Goal: Task Accomplishment & Management: Use online tool/utility

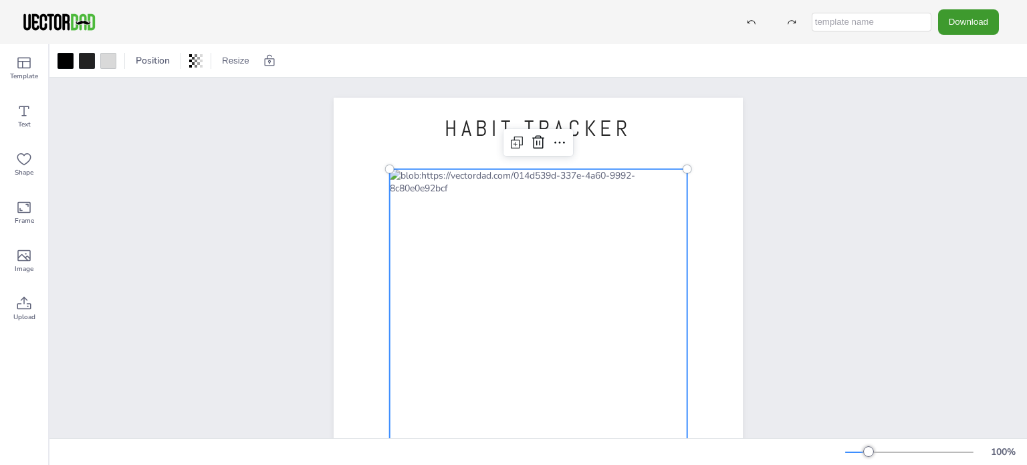
click at [492, 173] on div at bounding box center [539, 375] width 298 height 413
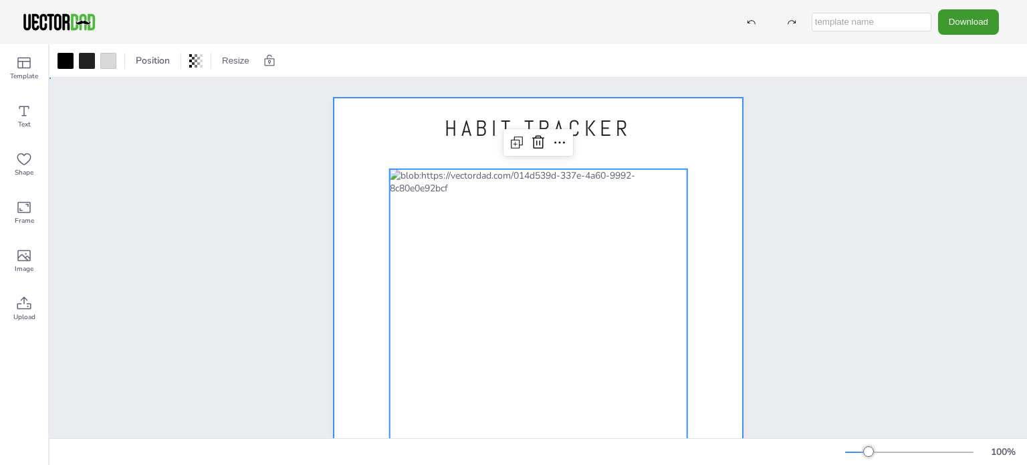
click at [406, 157] on div at bounding box center [538, 362] width 409 height 529
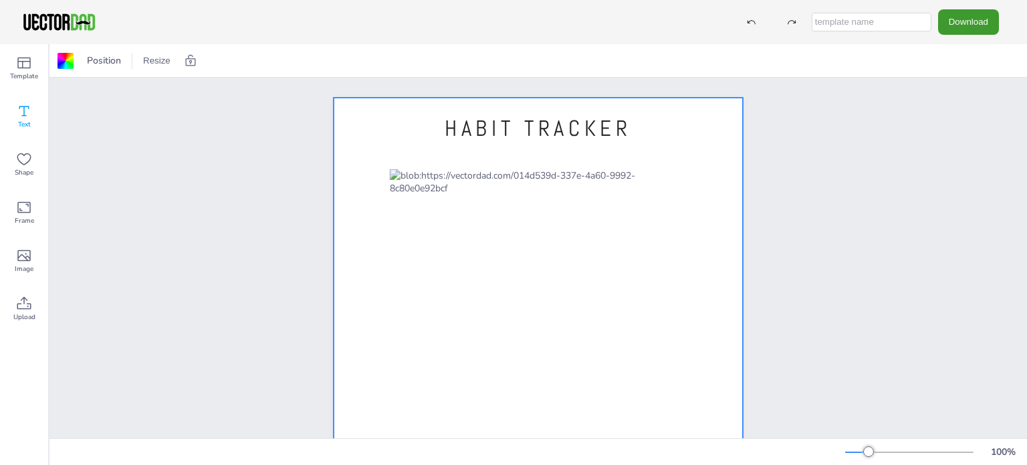
click at [35, 114] on div "Text" at bounding box center [24, 116] width 48 height 48
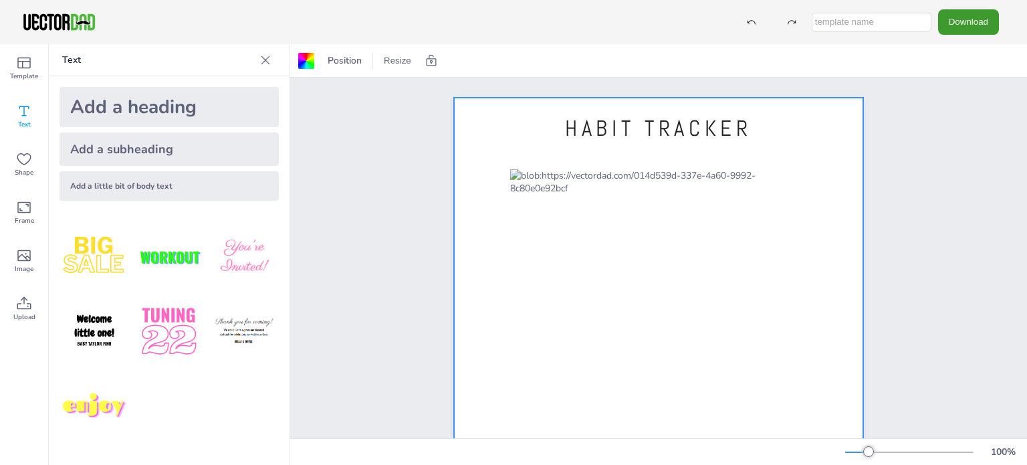
click at [140, 154] on div "Add a subheading" at bounding box center [169, 148] width 219 height 33
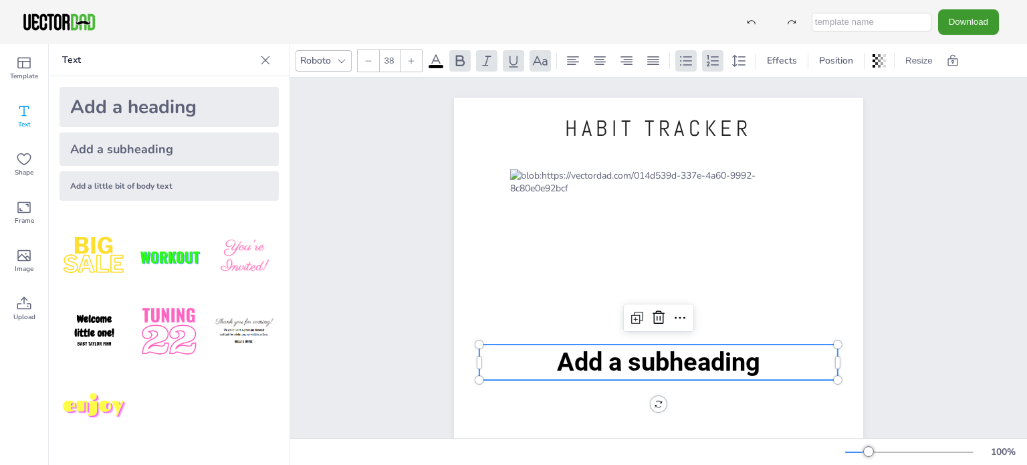
click at [634, 358] on span "Add a subheading" at bounding box center [658, 361] width 203 height 29
click at [642, 370] on span "Add a subheading" at bounding box center [658, 361] width 203 height 29
click at [660, 321] on icon at bounding box center [659, 318] width 16 height 16
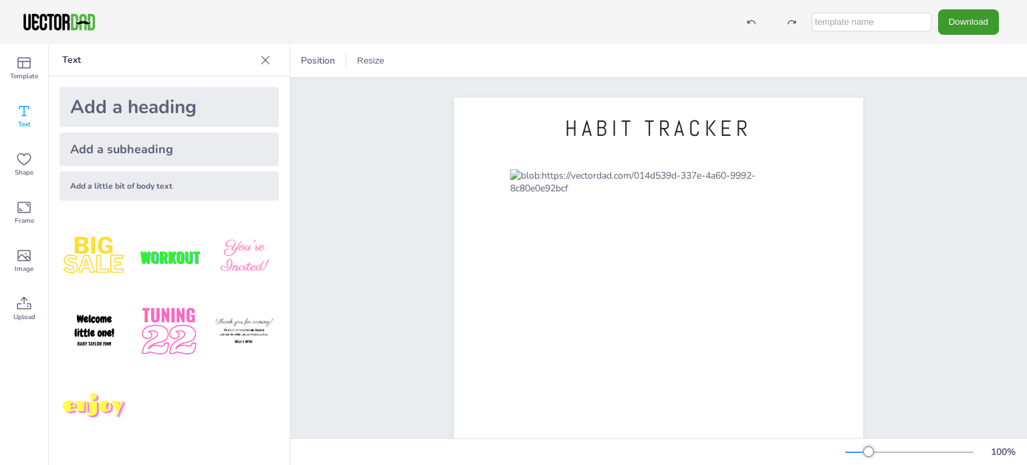
click at [93, 136] on div "Add a subheading" at bounding box center [169, 148] width 219 height 33
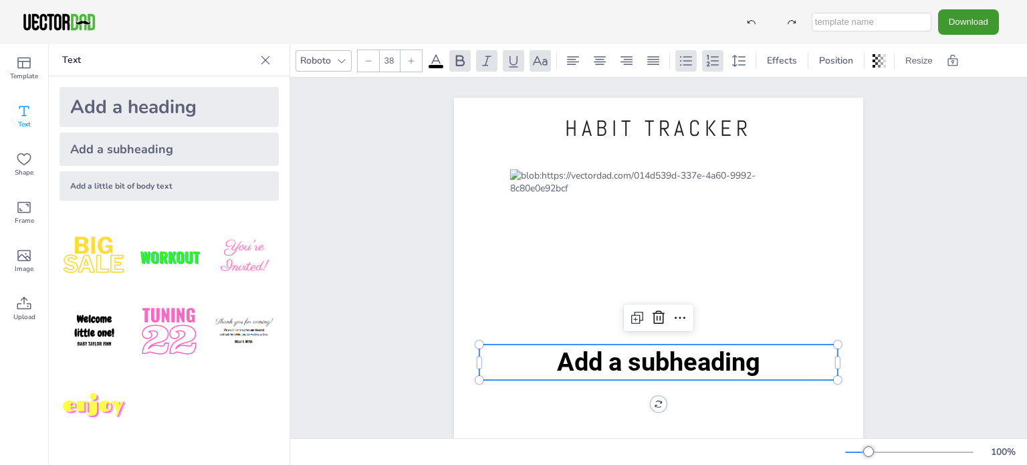
click at [671, 363] on span "Add a subheading" at bounding box center [658, 361] width 203 height 29
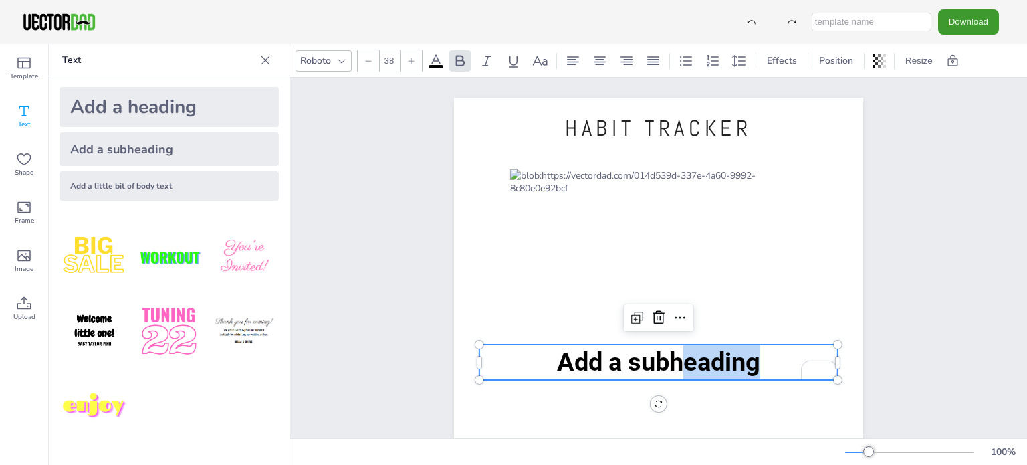
drag, startPoint x: 682, startPoint y: 363, endPoint x: 764, endPoint y: 367, distance: 82.3
click at [764, 367] on p "Add a subheading" at bounding box center [658, 361] width 358 height 35
drag, startPoint x: 752, startPoint y: 362, endPoint x: 542, endPoint y: 364, distance: 210.0
click at [542, 364] on p "Add a subheading" at bounding box center [658, 361] width 358 height 35
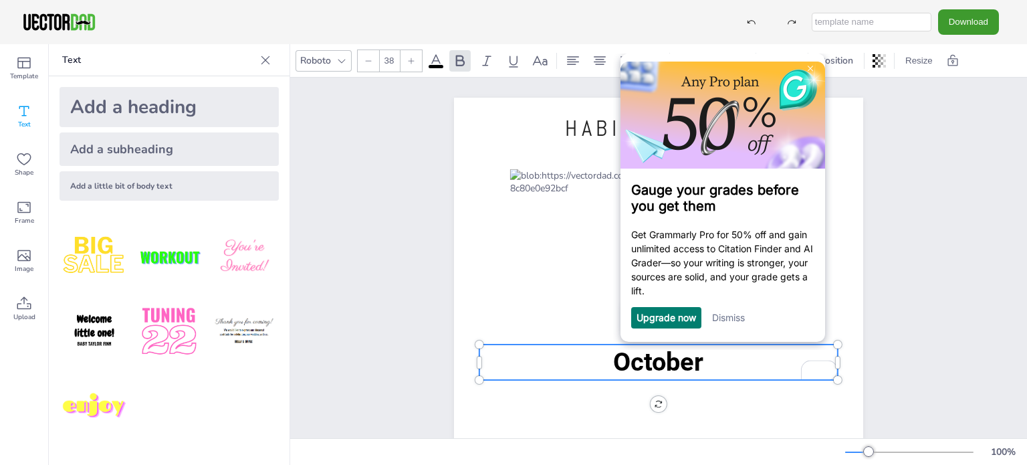
click at [739, 318] on link "Dismiss" at bounding box center [728, 317] width 33 height 11
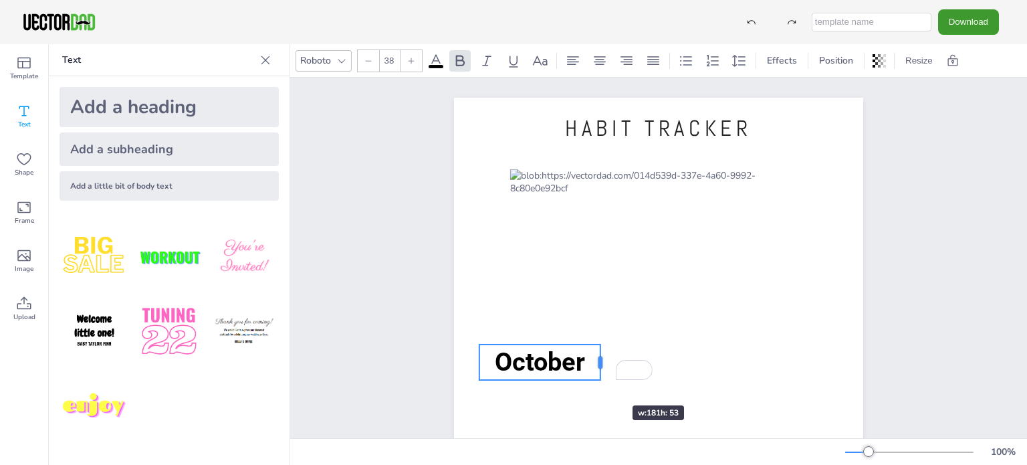
drag, startPoint x: 830, startPoint y: 363, endPoint x: 592, endPoint y: 381, distance: 238.0
click at [592, 381] on div "HABIT TRACKER vectordad.com October October" at bounding box center [658, 362] width 409 height 529
click at [537, 379] on p "October" at bounding box center [539, 361] width 121 height 35
drag, startPoint x: 536, startPoint y: 407, endPoint x: 534, endPoint y: 379, distance: 28.2
click at [534, 379] on div "HABIT TRACKER vectordad.com October 3 ° October" at bounding box center [658, 362] width 409 height 529
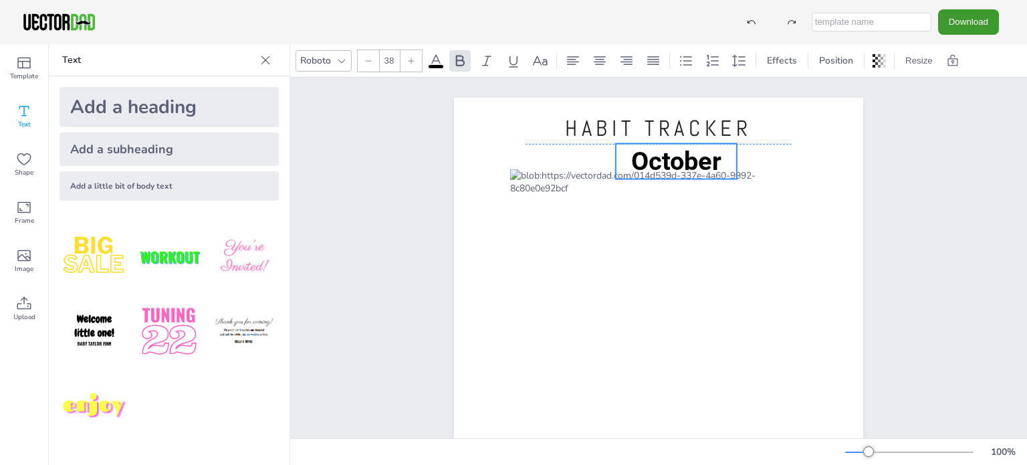
drag, startPoint x: 530, startPoint y: 367, endPoint x: 666, endPoint y: 169, distance: 240.4
click at [666, 169] on span "October" at bounding box center [676, 160] width 90 height 29
click at [370, 70] on div at bounding box center [368, 60] width 21 height 21
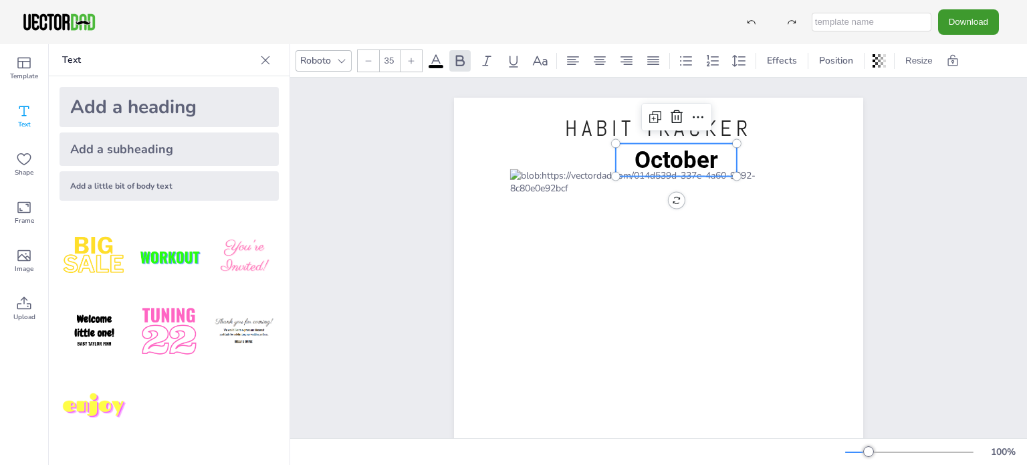
click at [370, 70] on div at bounding box center [368, 60] width 21 height 21
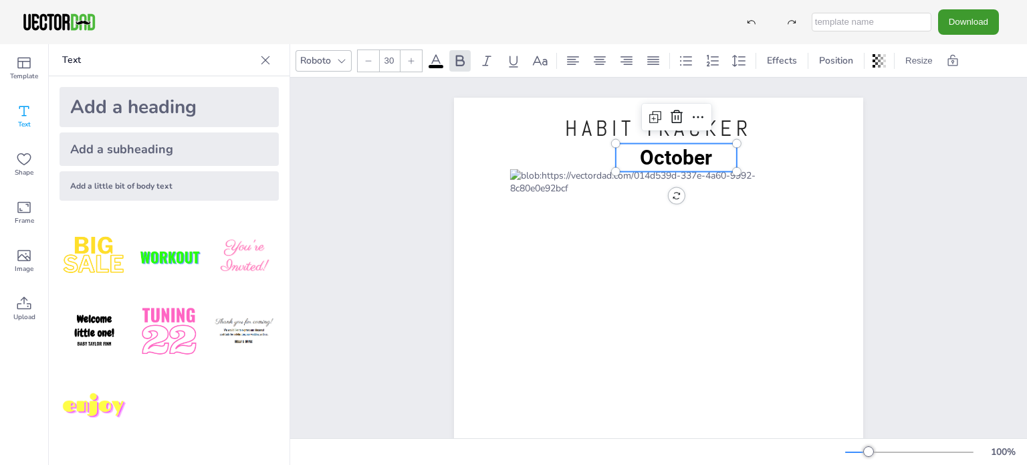
click at [370, 70] on div at bounding box center [368, 60] width 21 height 21
type input "27"
click at [336, 57] on icon at bounding box center [341, 60] width 11 height 11
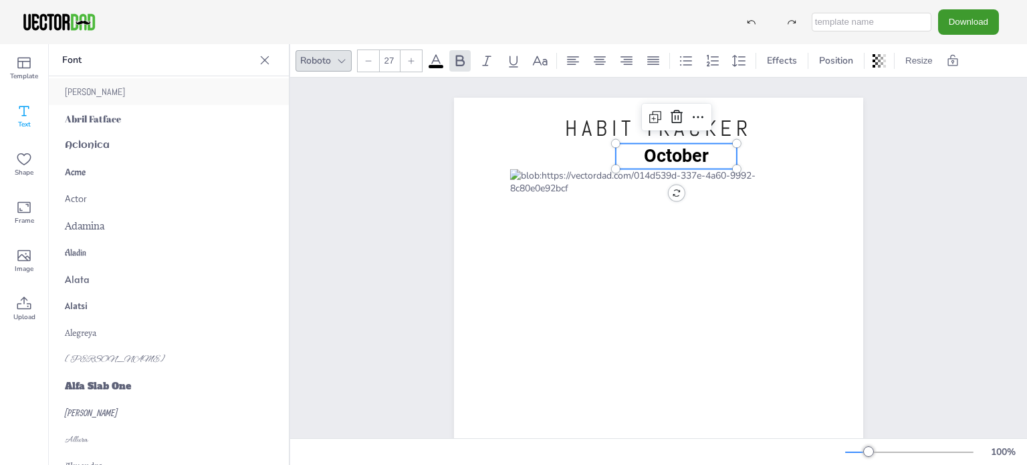
scroll to position [201, 0]
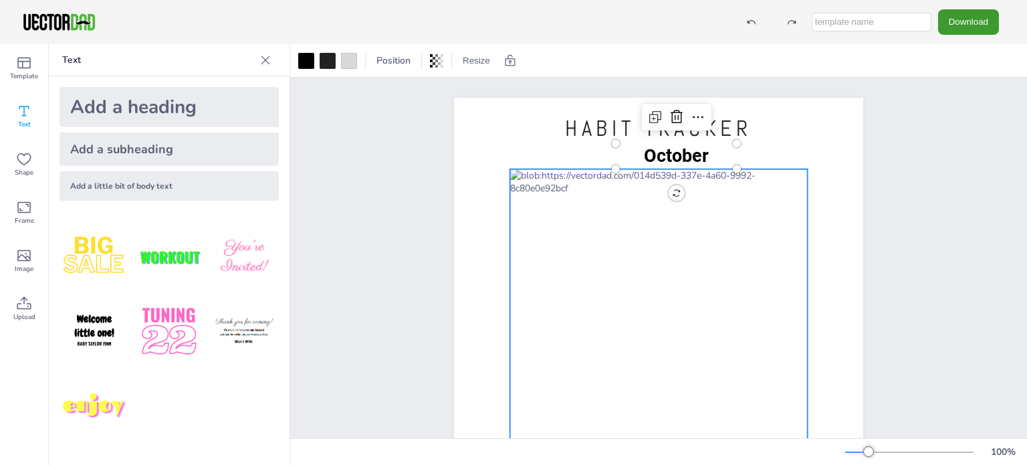
click at [649, 209] on div at bounding box center [659, 375] width 298 height 413
click at [653, 149] on icon at bounding box center [659, 142] width 16 height 16
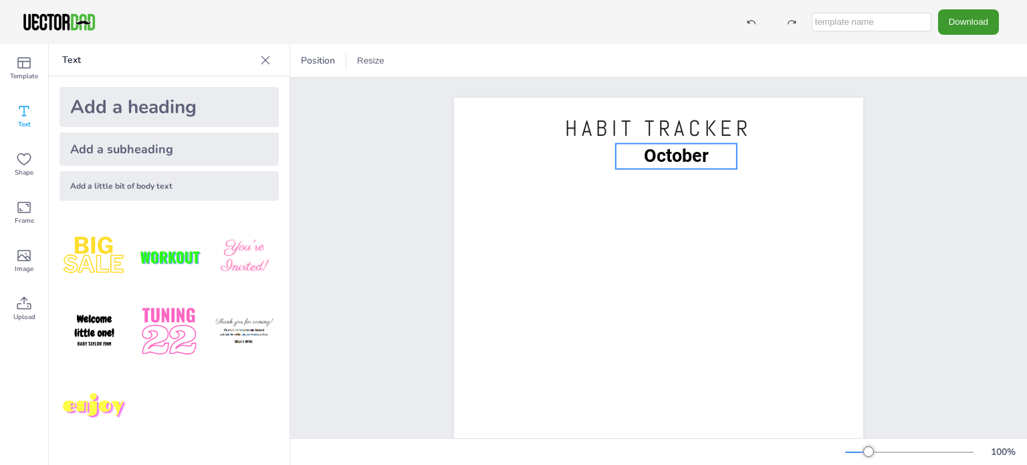
click at [667, 165] on span "October" at bounding box center [676, 155] width 65 height 21
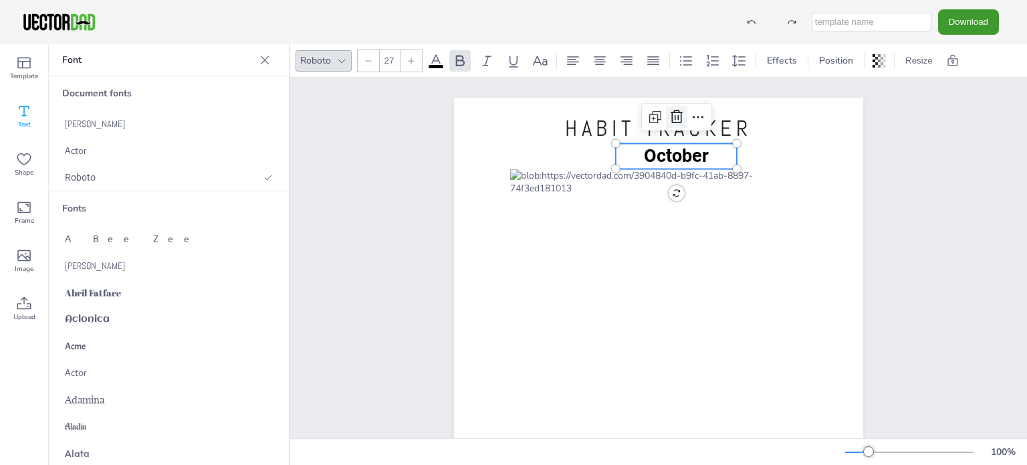
click at [674, 120] on icon at bounding box center [677, 117] width 16 height 16
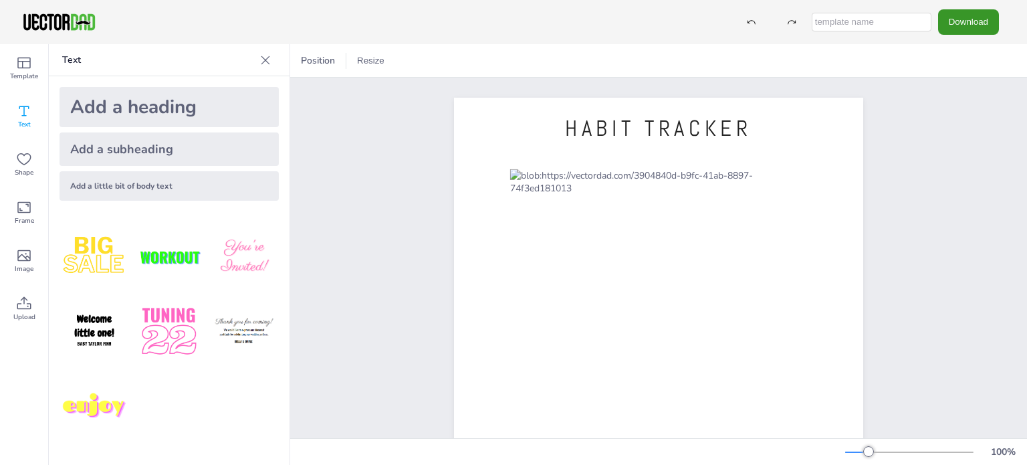
click at [953, 27] on button "Download" at bounding box center [968, 21] width 61 height 25
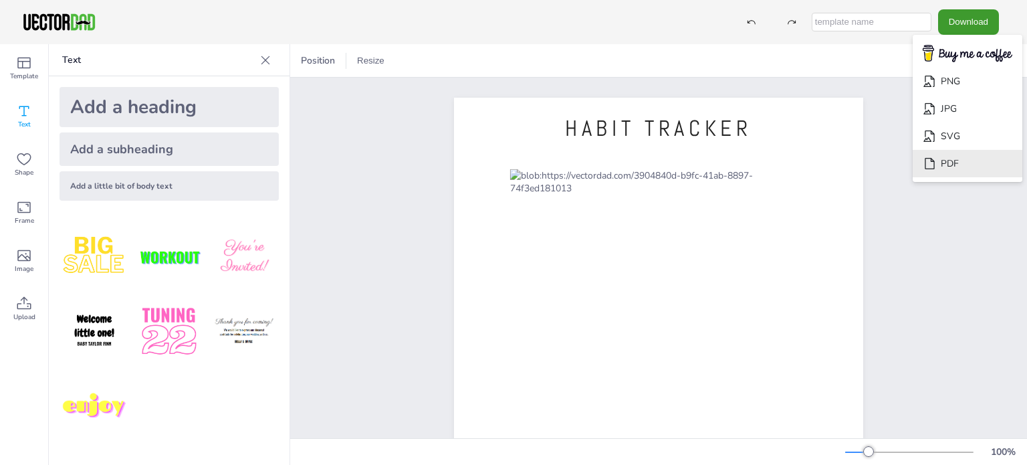
click at [948, 164] on li "PDF" at bounding box center [968, 163] width 110 height 27
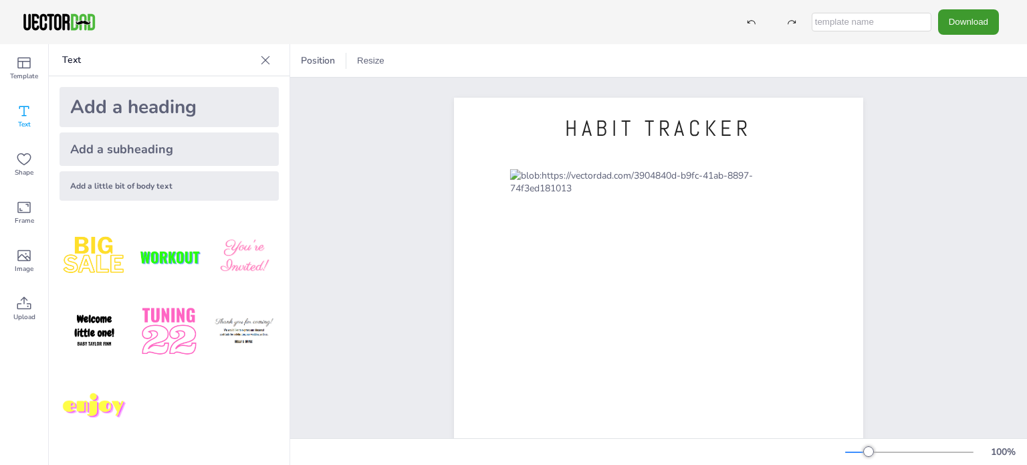
scroll to position [0, 0]
click at [179, 149] on div "Add a subheading" at bounding box center [169, 148] width 219 height 33
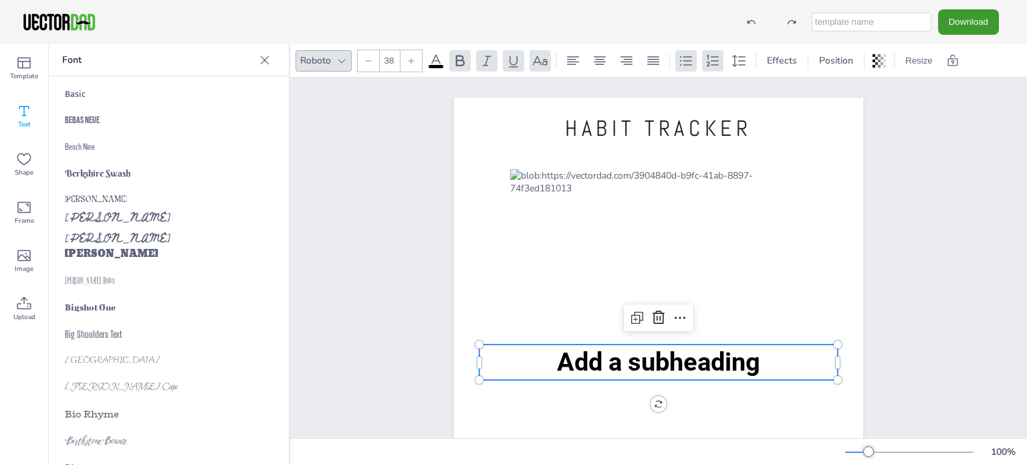
scroll to position [1270, 0]
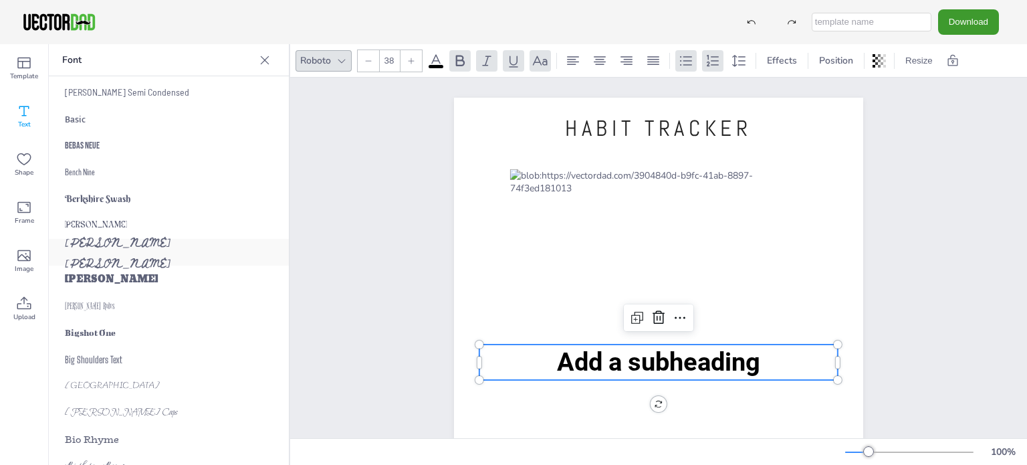
click at [120, 258] on div "Beth Ellen" at bounding box center [169, 252] width 240 height 27
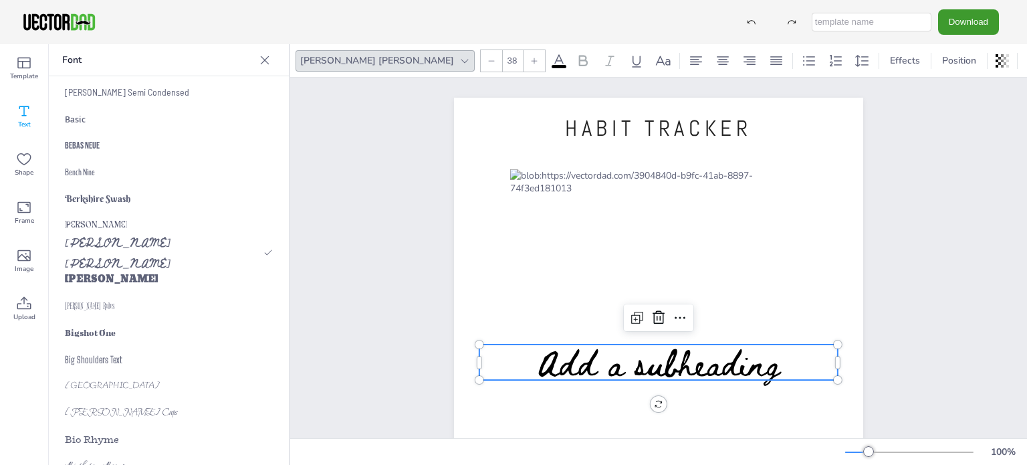
click at [770, 373] on span "Add a subheading" at bounding box center [659, 362] width 242 height 57
click at [481, 66] on div at bounding box center [491, 60] width 21 height 21
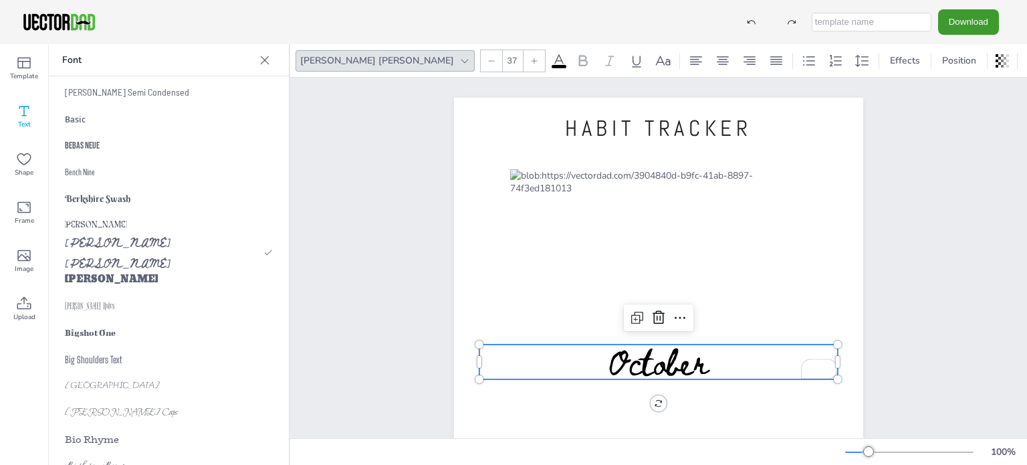
click at [481, 66] on div at bounding box center [491, 60] width 21 height 21
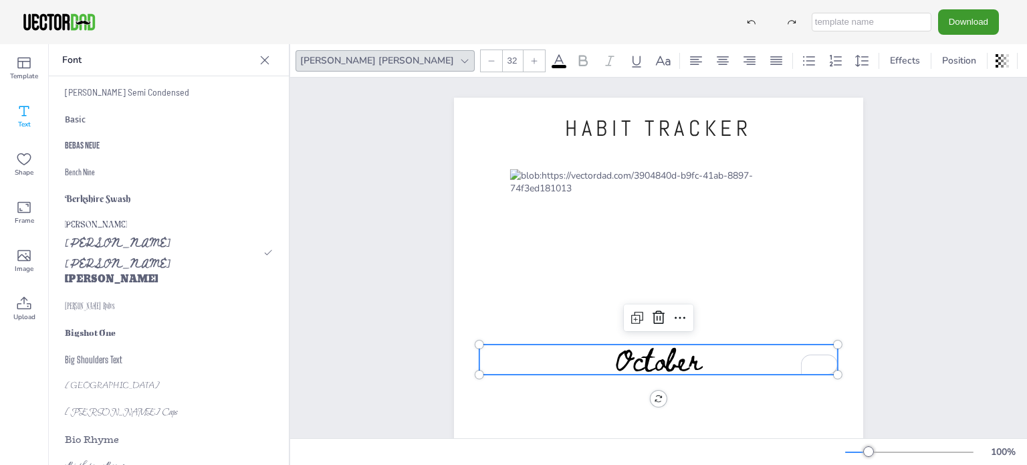
click at [481, 66] on div at bounding box center [491, 60] width 21 height 21
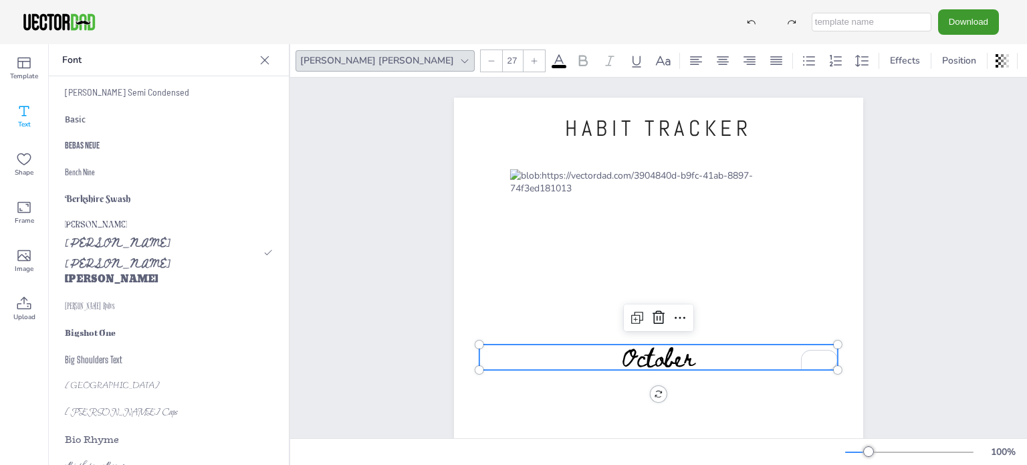
click at [481, 66] on div at bounding box center [491, 60] width 21 height 21
type input "25"
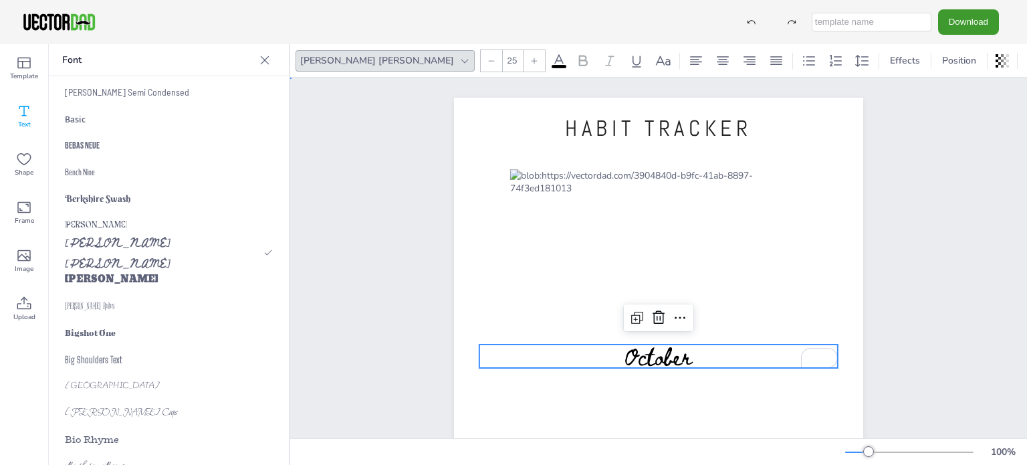
click at [903, 346] on div "HABIT TRACKER vectordad.com October October" at bounding box center [658, 362] width 524 height 569
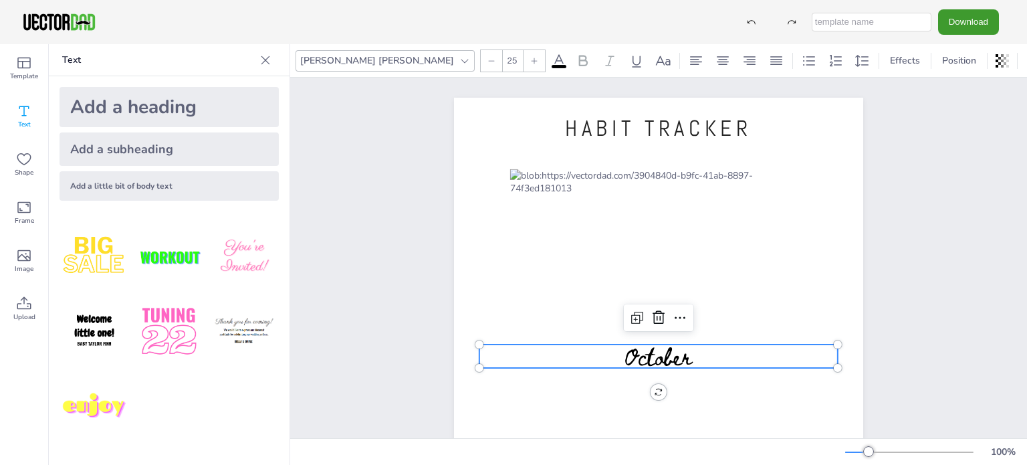
click at [647, 361] on span "October" at bounding box center [658, 355] width 68 height 37
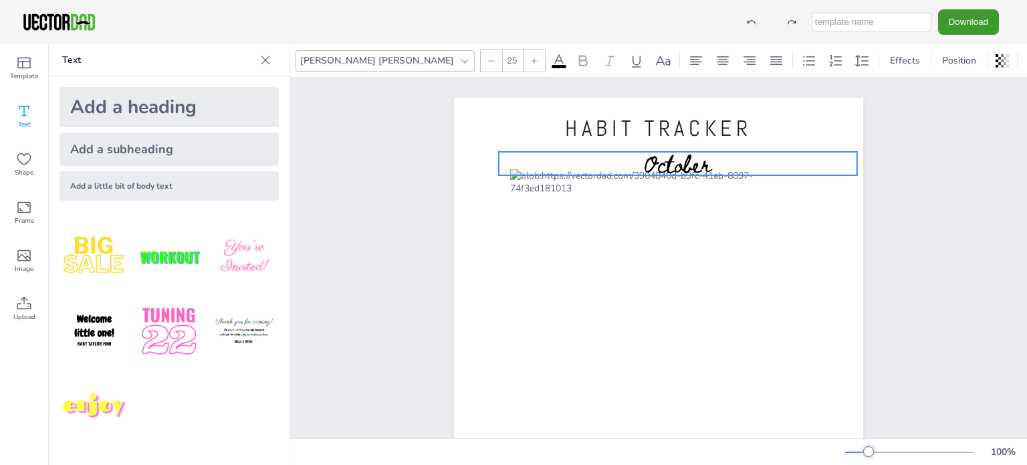
drag, startPoint x: 649, startPoint y: 360, endPoint x: 668, endPoint y: 168, distance: 193.5
click at [668, 168] on span "October" at bounding box center [678, 162] width 68 height 37
click at [982, 304] on div "HABIT TRACKER vectordad.com October" at bounding box center [658, 362] width 737 height 569
click at [675, 165] on span "October" at bounding box center [678, 162] width 68 height 37
click at [649, 132] on icon at bounding box center [657, 125] width 16 height 16
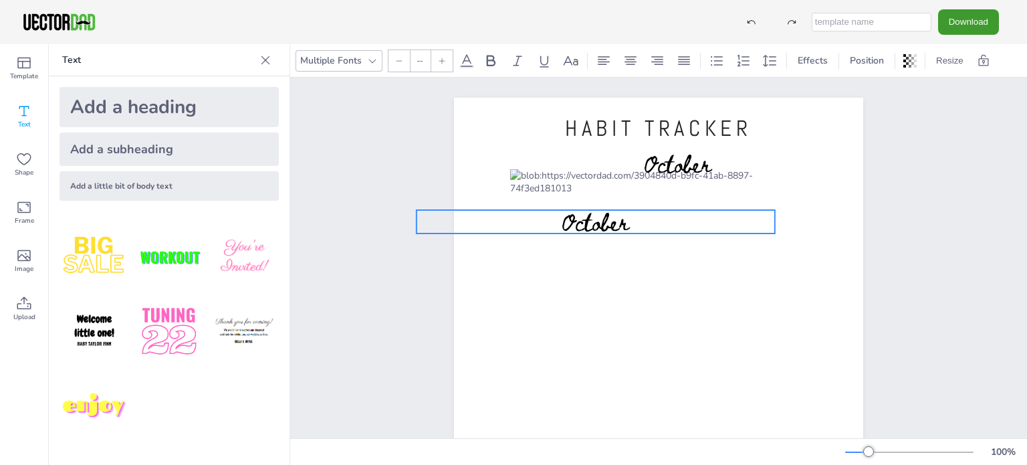
drag, startPoint x: 687, startPoint y: 188, endPoint x: 591, endPoint y: 233, distance: 105.6
click at [591, 233] on span "October" at bounding box center [596, 221] width 68 height 37
click at [594, 225] on span "October" at bounding box center [596, 221] width 68 height 37
type input "25"
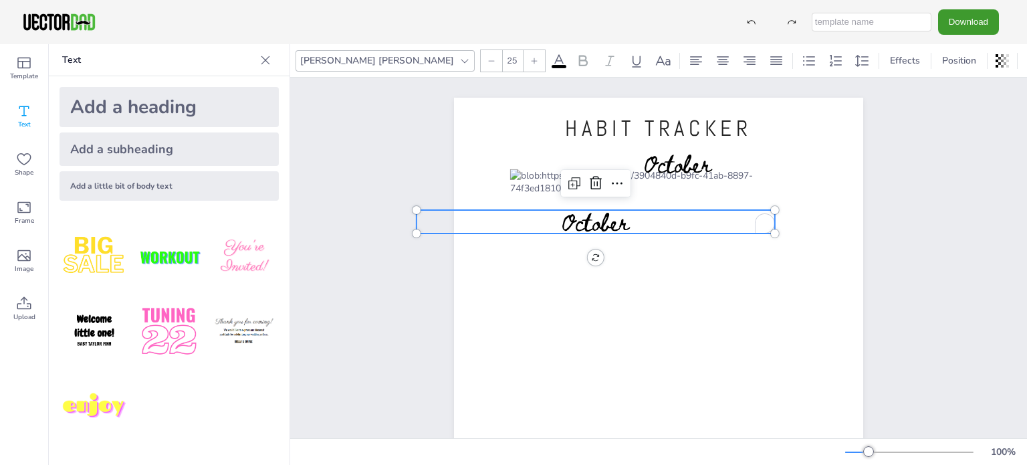
click at [594, 225] on span "October" at bounding box center [596, 221] width 68 height 37
click at [481, 68] on div at bounding box center [491, 60] width 21 height 21
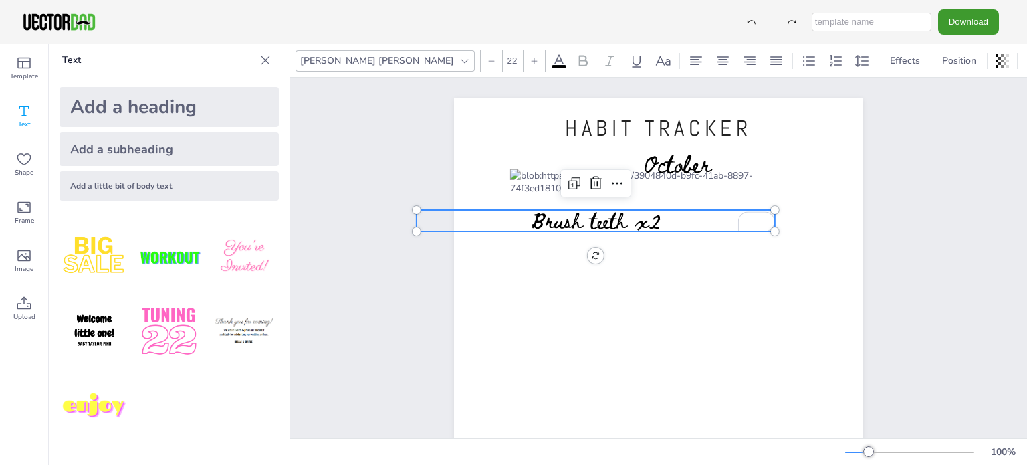
click at [481, 68] on div at bounding box center [491, 60] width 21 height 21
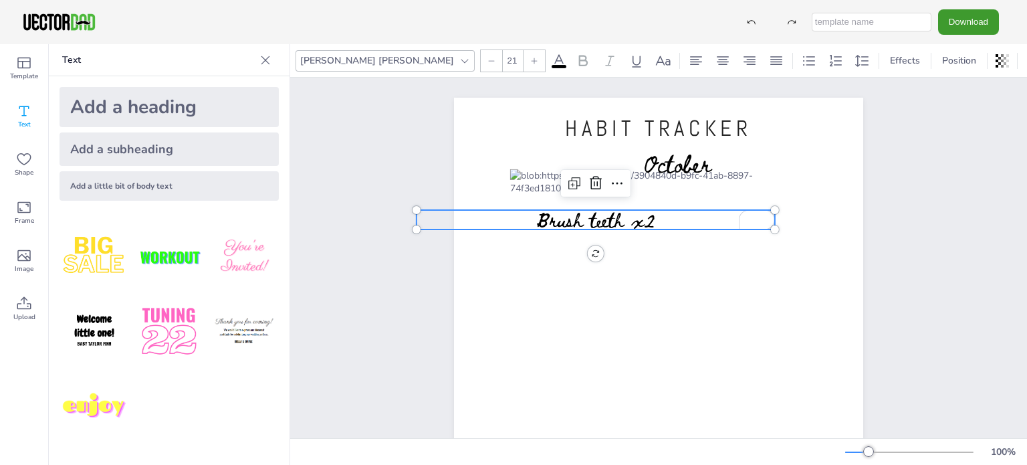
click at [481, 68] on div at bounding box center [491, 60] width 21 height 21
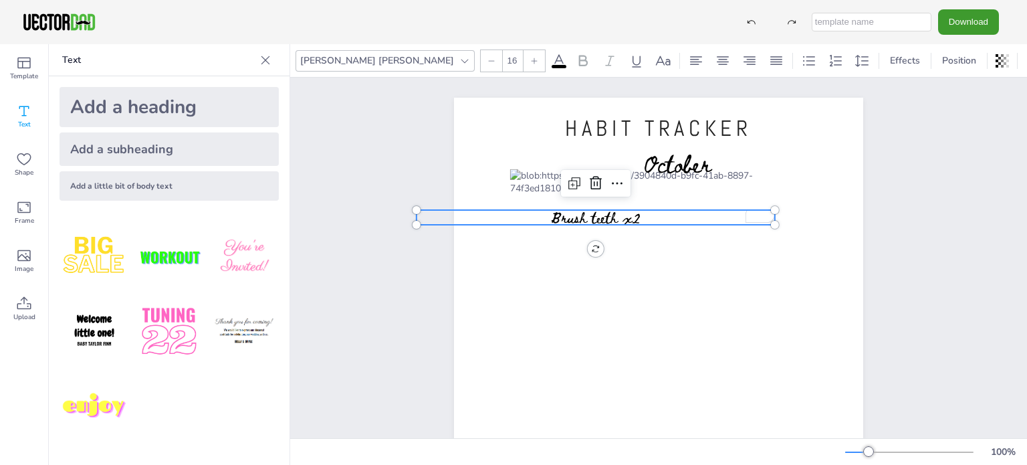
click at [481, 68] on div at bounding box center [491, 60] width 21 height 21
click at [487, 60] on icon at bounding box center [491, 61] width 8 height 8
type input "12"
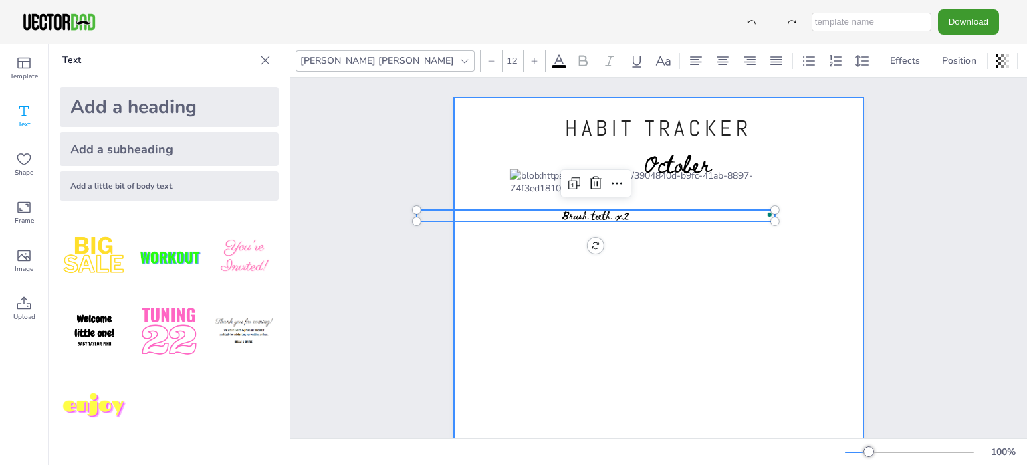
click at [492, 179] on div at bounding box center [658, 362] width 409 height 529
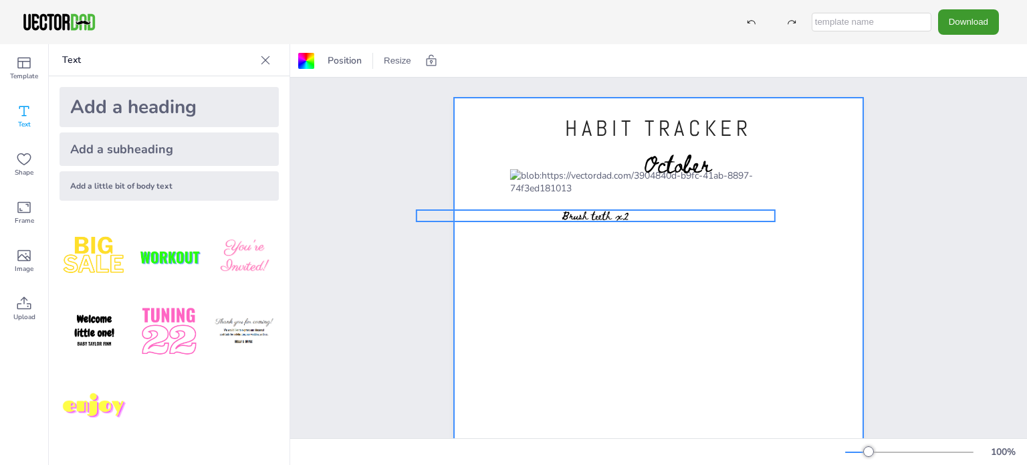
click at [610, 217] on span "Brush teeth x2" at bounding box center [596, 215] width 68 height 18
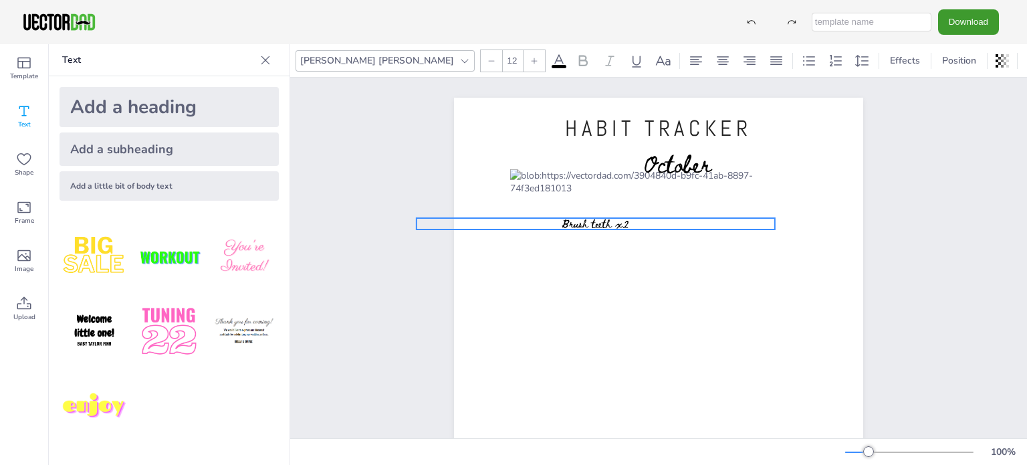
drag, startPoint x: 604, startPoint y: 216, endPoint x: 604, endPoint y: 224, distance: 8.0
click at [604, 224] on span "Brush teeth x2" at bounding box center [596, 223] width 68 height 18
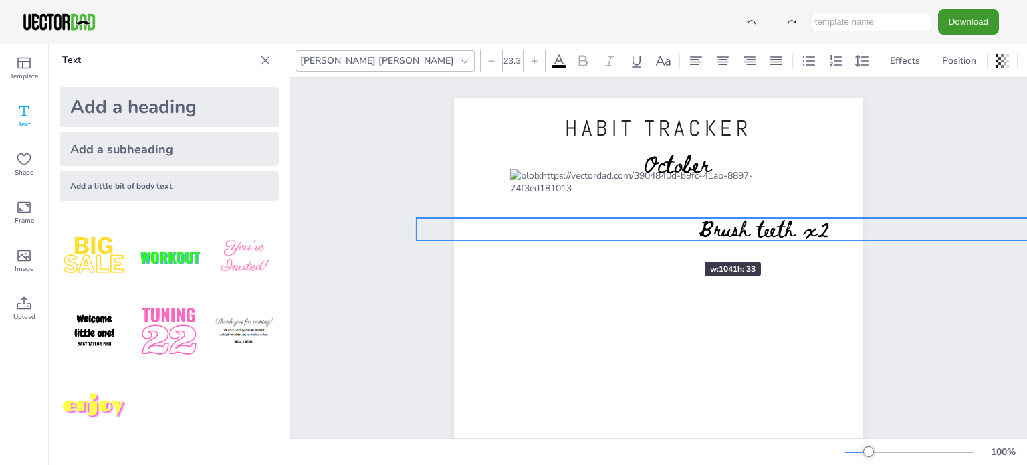
drag, startPoint x: 770, startPoint y: 227, endPoint x: 665, endPoint y: 237, distance: 105.5
click at [665, 237] on div "HABIT TRACKER vectordad.com October Brush teeth x2" at bounding box center [658, 362] width 409 height 529
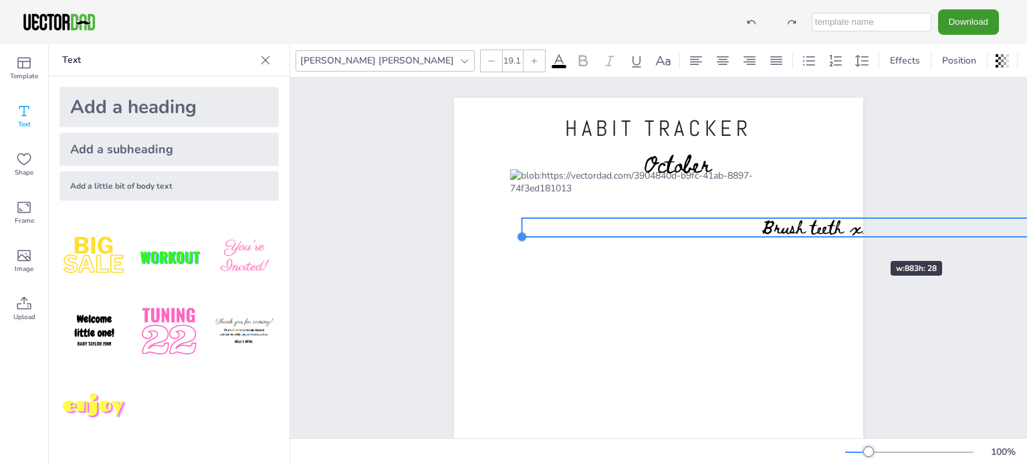
drag, startPoint x: 411, startPoint y: 240, endPoint x: 725, endPoint y: 244, distance: 313.6
click at [850, 236] on div "HABIT TRACKER vectordad.com October Brush teeth x2" at bounding box center [658, 362] width 409 height 529
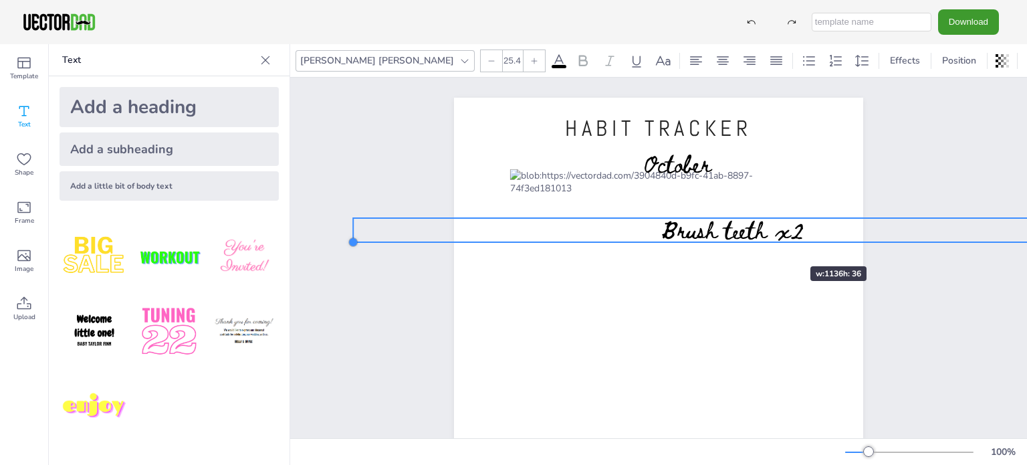
drag, startPoint x: 535, startPoint y: 236, endPoint x: 770, endPoint y: 242, distance: 235.4
click at [770, 242] on div "HABIT TRACKER vectordad.com October Brush teeth x2" at bounding box center [658, 362] width 409 height 529
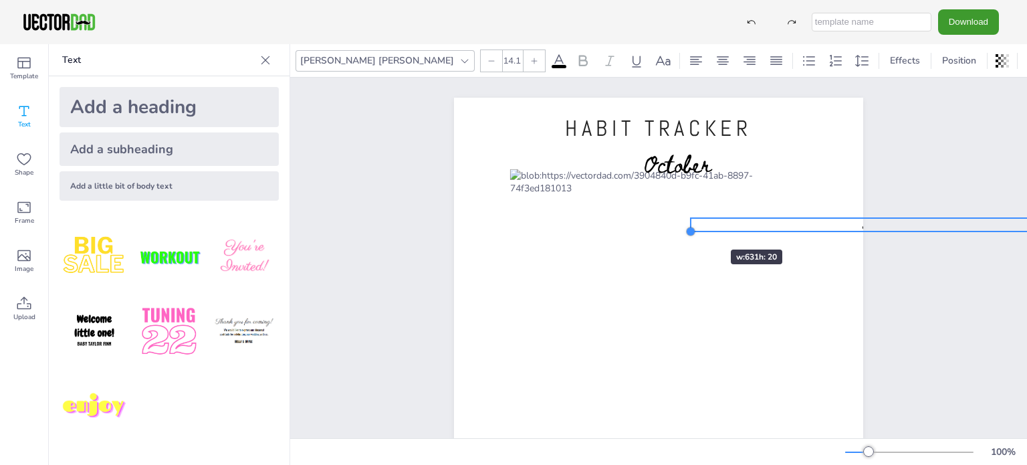
drag, startPoint x: 348, startPoint y: 245, endPoint x: 731, endPoint y: 223, distance: 384.4
click at [731, 223] on div "HABIT TRACKER vectordad.com October Brush teeth x2" at bounding box center [658, 362] width 409 height 529
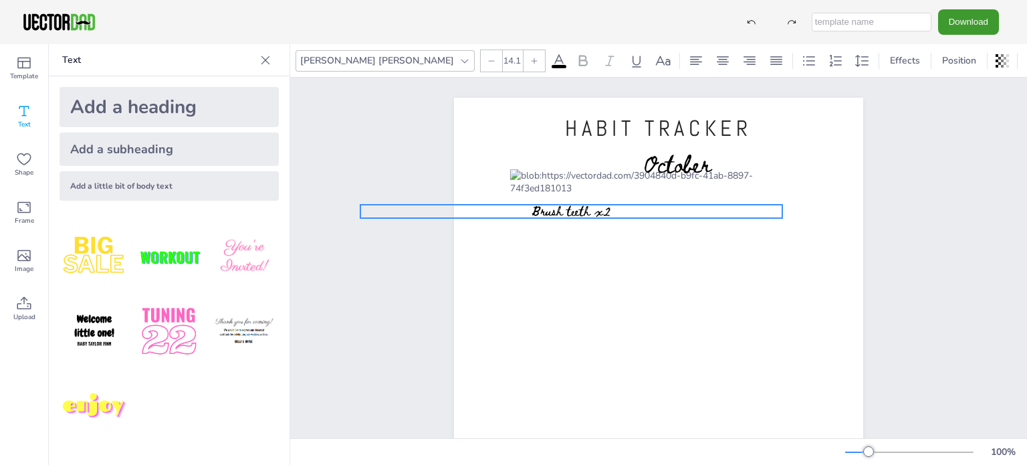
drag, startPoint x: 850, startPoint y: 225, endPoint x: 520, endPoint y: 211, distance: 330.6
click at [520, 211] on p "Brush teeth x2" at bounding box center [571, 211] width 422 height 13
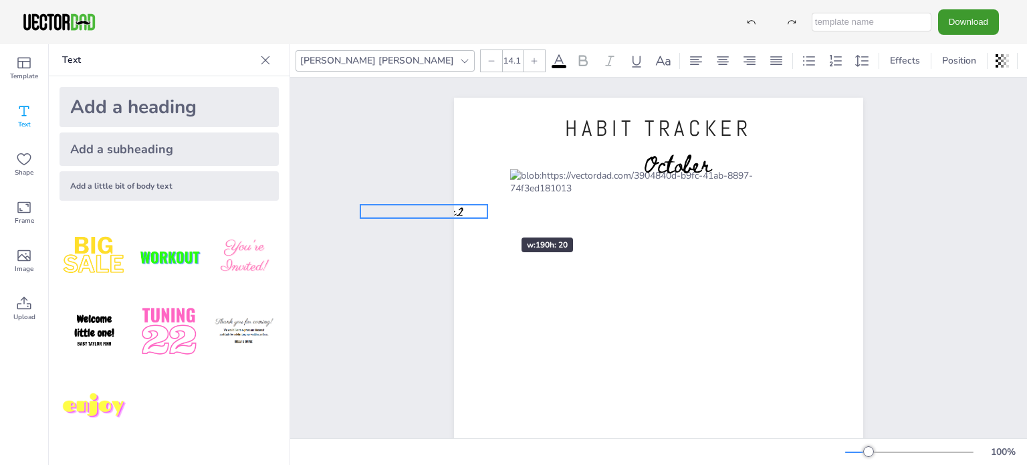
drag, startPoint x: 776, startPoint y: 211, endPoint x: 481, endPoint y: 213, distance: 294.9
click at [481, 213] on div "HABIT TRACKER vectordad.com October Brush teeth x2" at bounding box center [658, 362] width 409 height 529
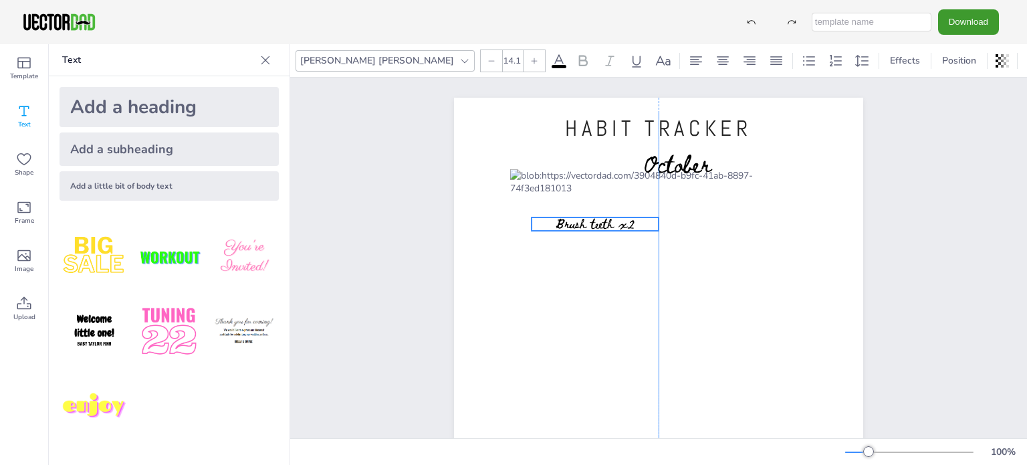
drag, startPoint x: 463, startPoint y: 217, endPoint x: 633, endPoint y: 225, distance: 169.4
click at [637, 230] on p "Brush teeth x2" at bounding box center [595, 223] width 127 height 13
click at [487, 61] on icon at bounding box center [491, 61] width 8 height 8
click at [503, 64] on input "13.1" at bounding box center [512, 60] width 19 height 21
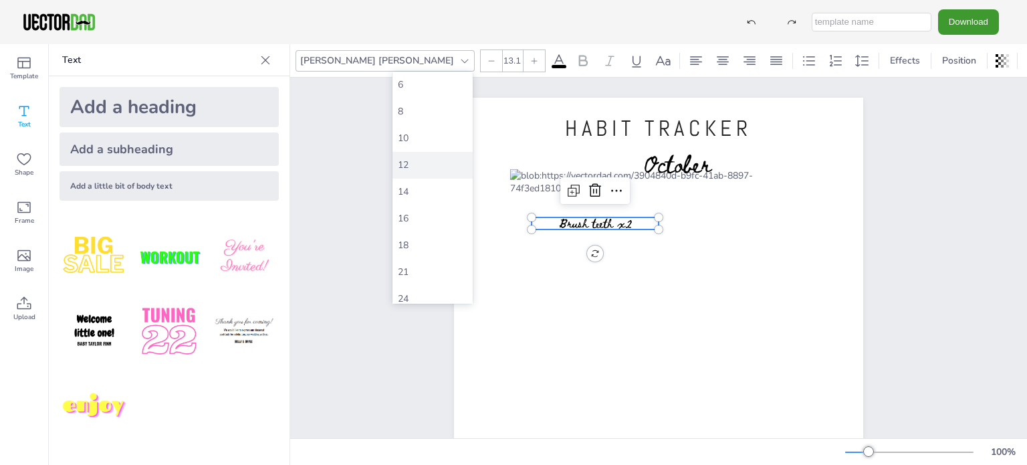
click at [441, 173] on div "12" at bounding box center [432, 165] width 80 height 27
type input "12"
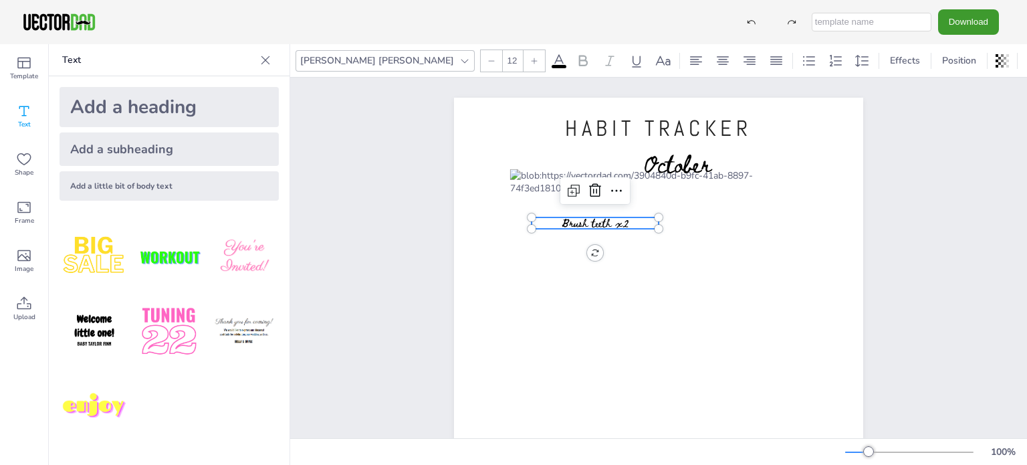
click at [596, 224] on span "Brush teeth x2" at bounding box center [596, 222] width 68 height 18
click at [594, 225] on span "Brush teeth x2" at bounding box center [596, 224] width 68 height 18
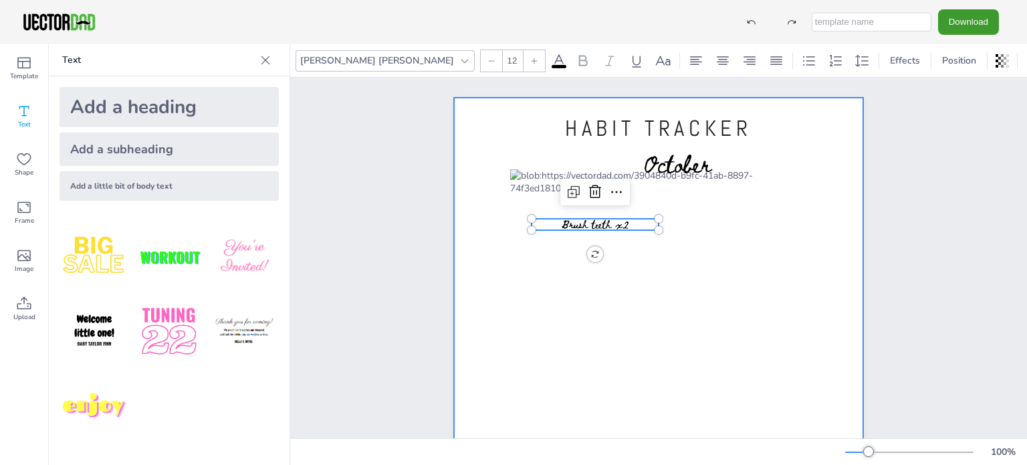
click at [848, 207] on div at bounding box center [658, 362] width 409 height 529
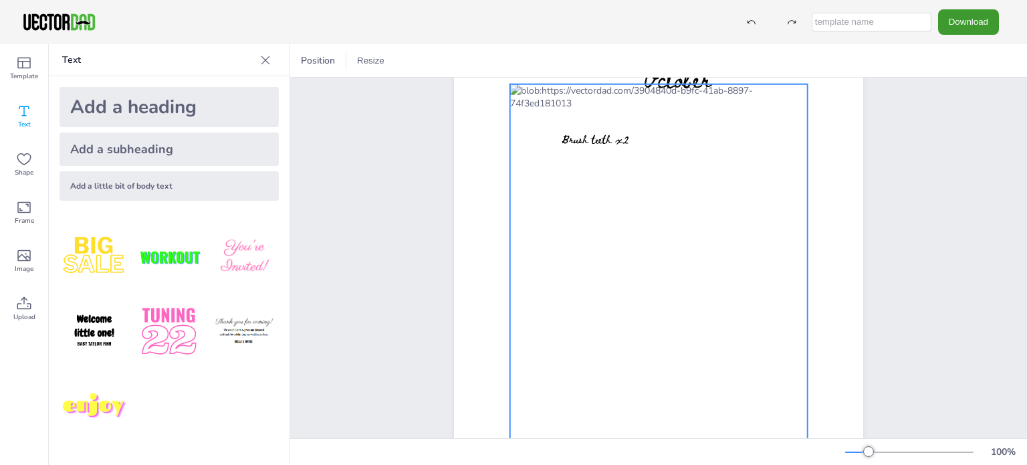
scroll to position [18, 0]
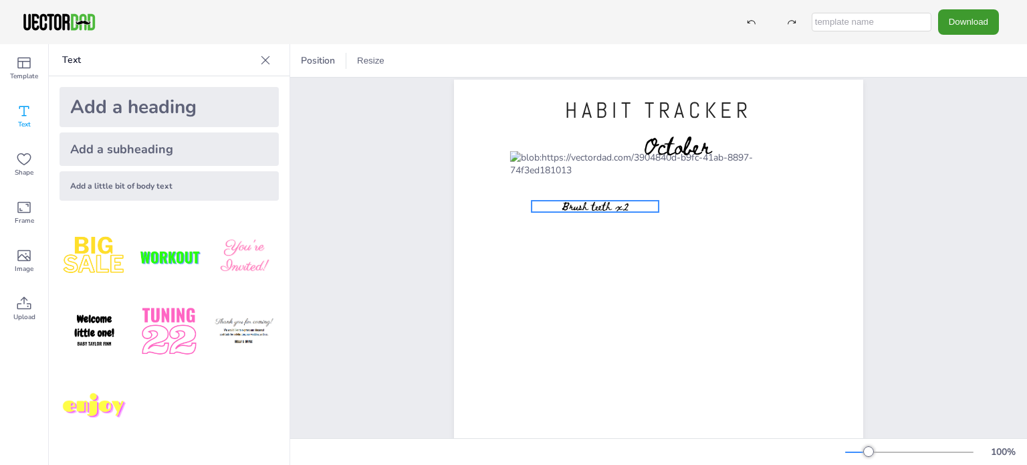
click at [568, 207] on span "Brush teeth x2" at bounding box center [596, 206] width 68 height 18
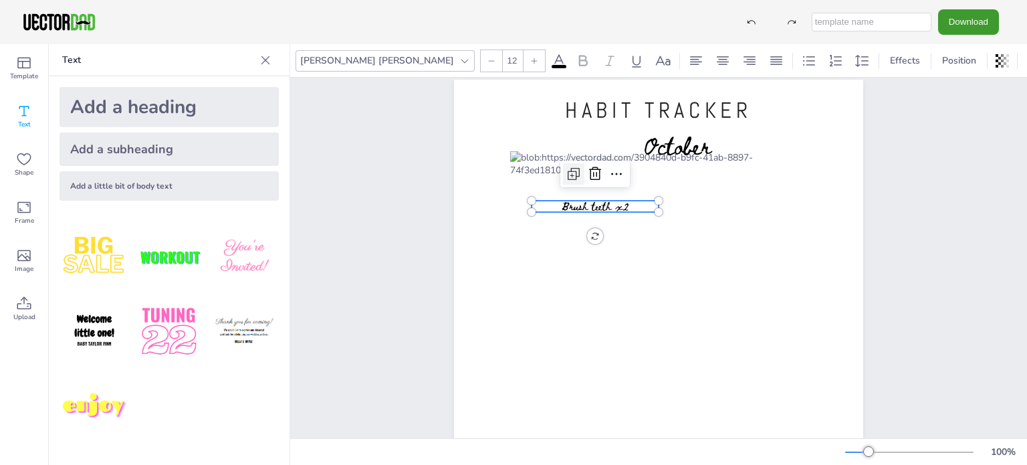
click at [566, 171] on icon at bounding box center [574, 174] width 16 height 16
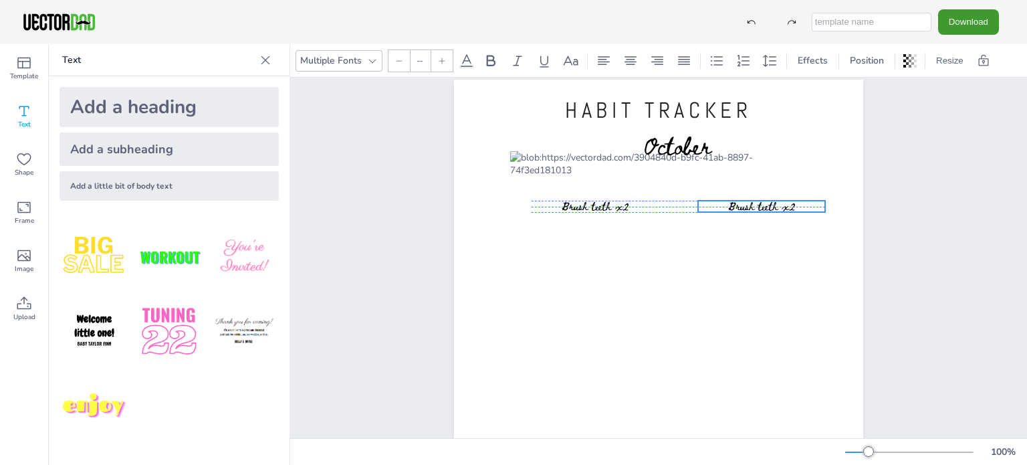
drag, startPoint x: 605, startPoint y: 222, endPoint x: 758, endPoint y: 209, distance: 153.7
click at [758, 209] on span "Brush teeth x2" at bounding box center [762, 206] width 68 height 18
click at [761, 208] on span "Brush teeth x2" at bounding box center [762, 206] width 68 height 18
type input "12"
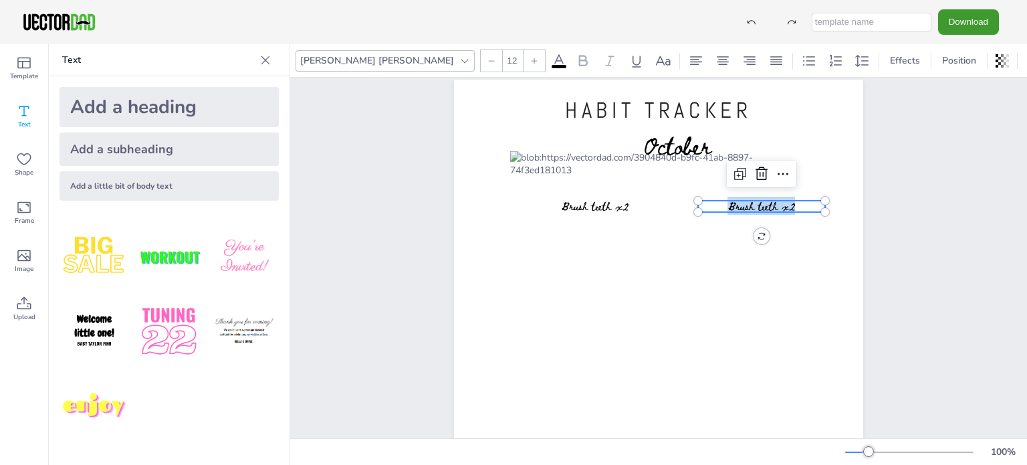
drag, startPoint x: 791, startPoint y: 203, endPoint x: 723, endPoint y: 205, distance: 67.6
click at [723, 205] on p "Brush teeth x2" at bounding box center [761, 206] width 127 height 11
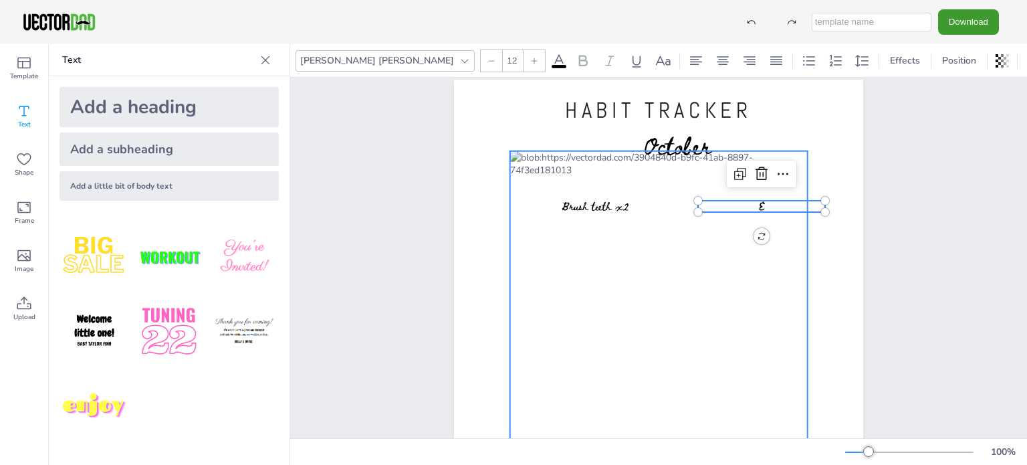
scroll to position [0, 0]
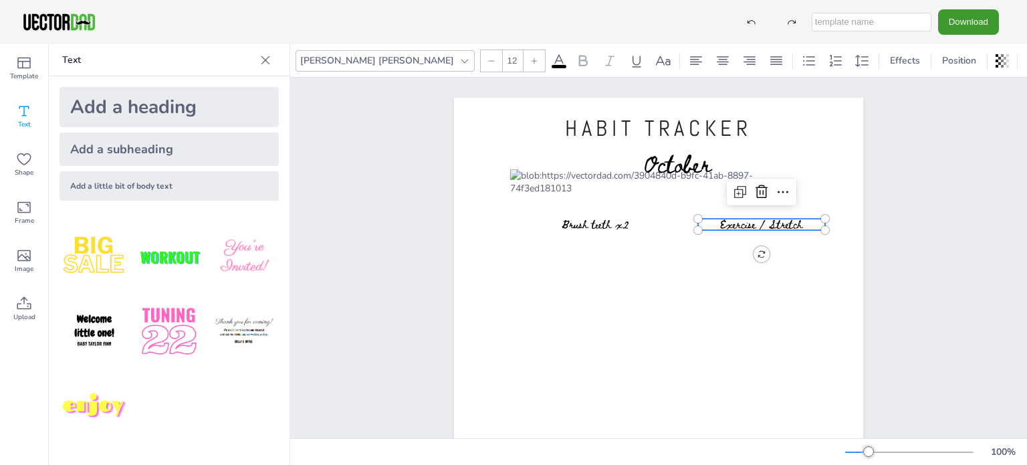
click at [867, 288] on div "HABIT TRACKER vectordad.com October Brush teeth x2 Exercise / Stretch Exercise …" at bounding box center [658, 362] width 449 height 529
click at [752, 225] on span "Exercise / Stretch" at bounding box center [761, 224] width 83 height 18
click at [756, 227] on span "Exercise / Stretch" at bounding box center [765, 224] width 83 height 18
click at [941, 360] on div "HABIT TRACKER vectordad.com October Brush teeth x2 Exercise / Stretch Exercise …" at bounding box center [658, 362] width 737 height 569
click at [754, 229] on span "Exercise / Stretch" at bounding box center [765, 224] width 83 height 18
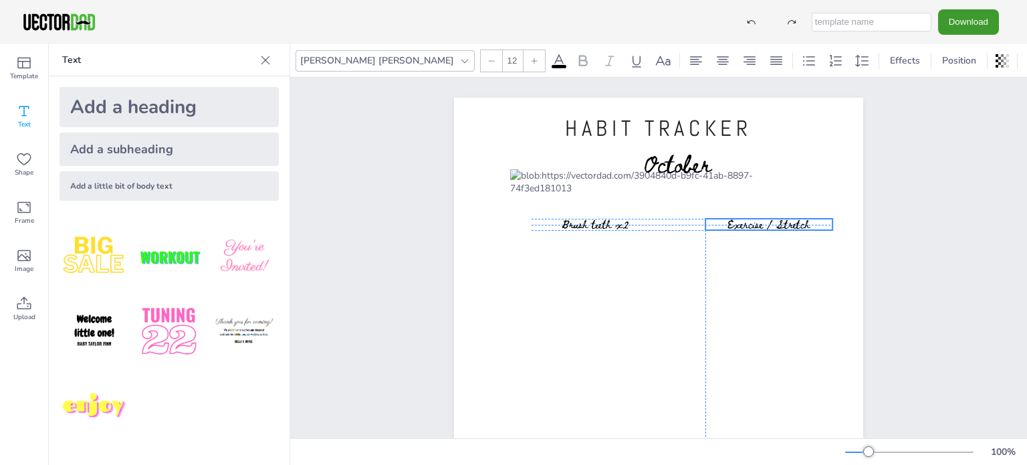
click at [756, 228] on span "Exercise / Stretch" at bounding box center [768, 224] width 83 height 18
click at [487, 64] on icon at bounding box center [491, 61] width 8 height 8
type input "10"
click at [888, 242] on div "HABIT TRACKER vectordad.com October Brush teeth x2 Exercise / Stretch" at bounding box center [658, 362] width 524 height 569
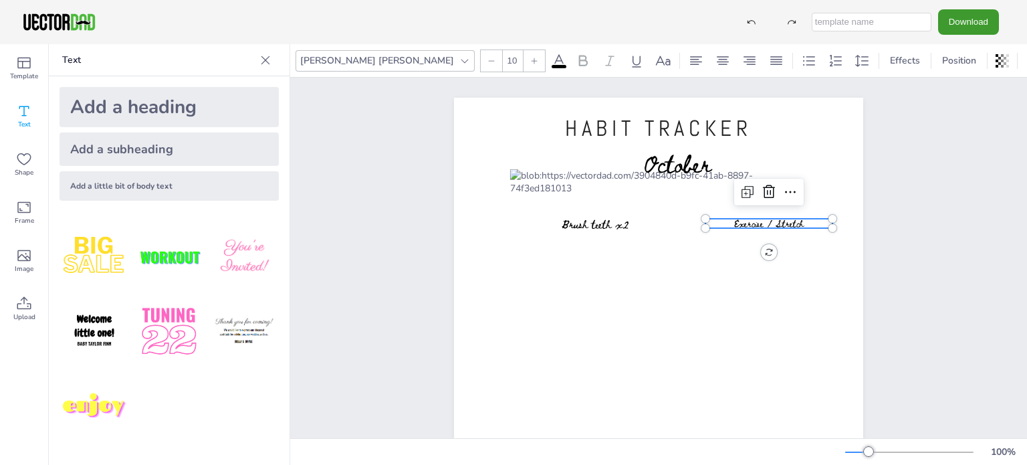
click at [764, 225] on span "Exercise / Stretch" at bounding box center [769, 223] width 70 height 15
click at [760, 228] on span "Exercise / Stretch" at bounding box center [765, 225] width 70 height 15
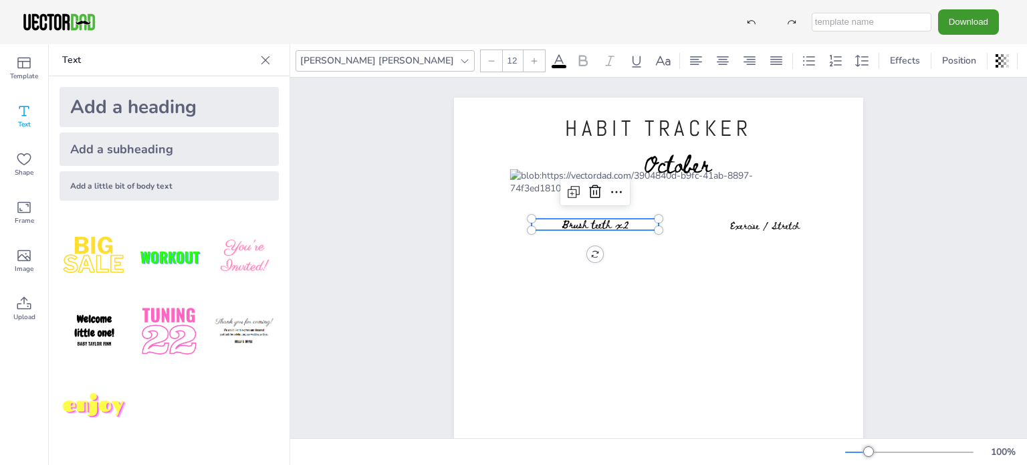
click at [583, 222] on span "Brush teeth x2" at bounding box center [596, 224] width 68 height 18
click at [481, 62] on div at bounding box center [491, 60] width 21 height 21
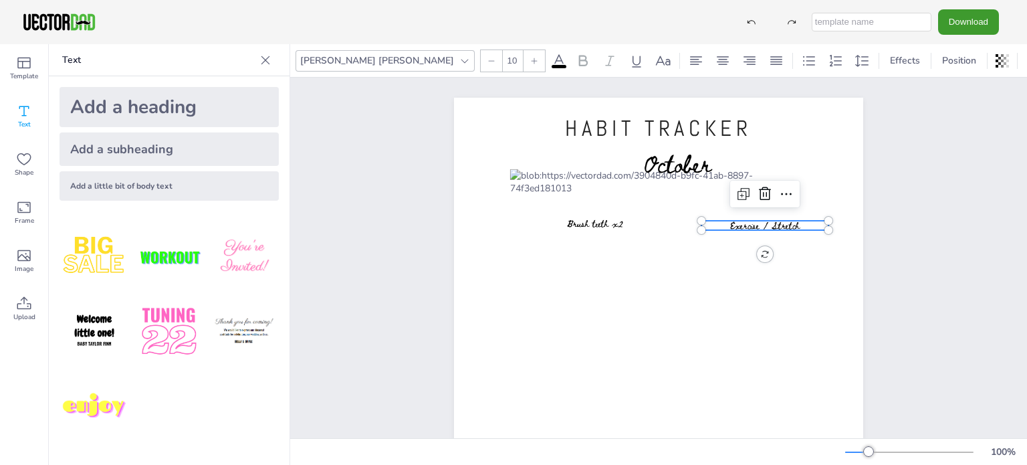
click at [749, 224] on span "Exercise / Stretch" at bounding box center [765, 225] width 70 height 15
type input "10"
click at [590, 219] on span "Brush teeth x2" at bounding box center [595, 223] width 56 height 15
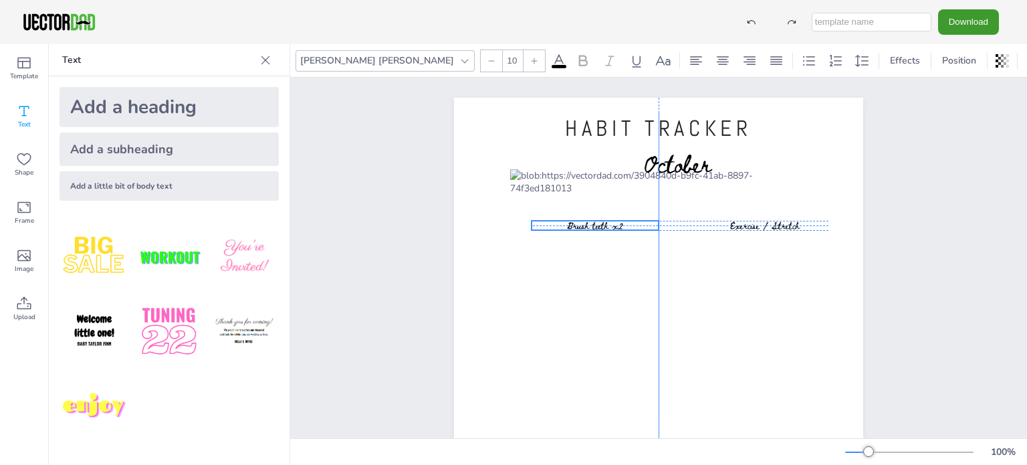
click at [596, 224] on span "Brush teeth x2" at bounding box center [595, 225] width 56 height 15
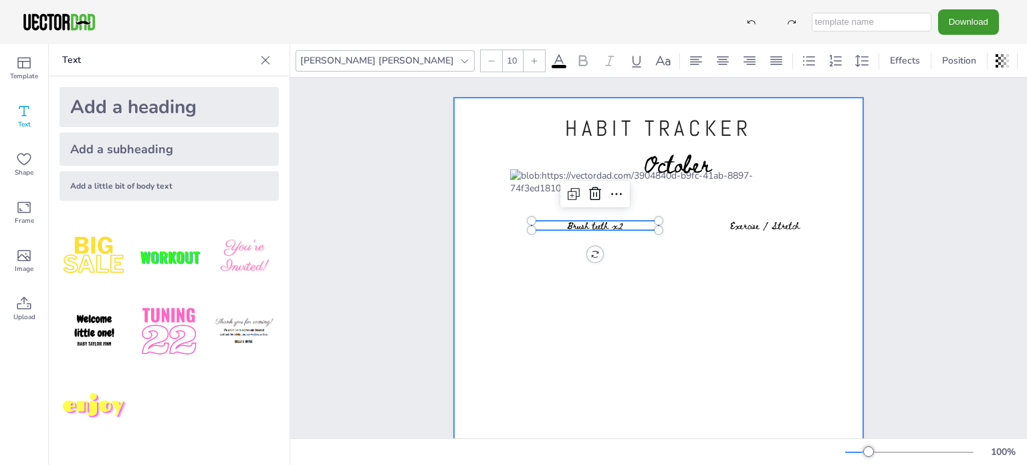
click at [827, 247] on div at bounding box center [658, 362] width 409 height 529
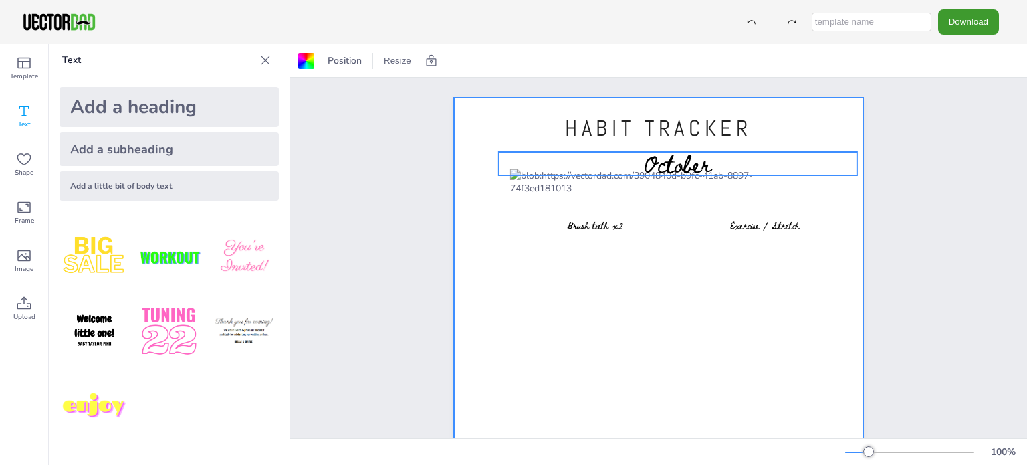
click at [671, 168] on span "October" at bounding box center [678, 162] width 68 height 37
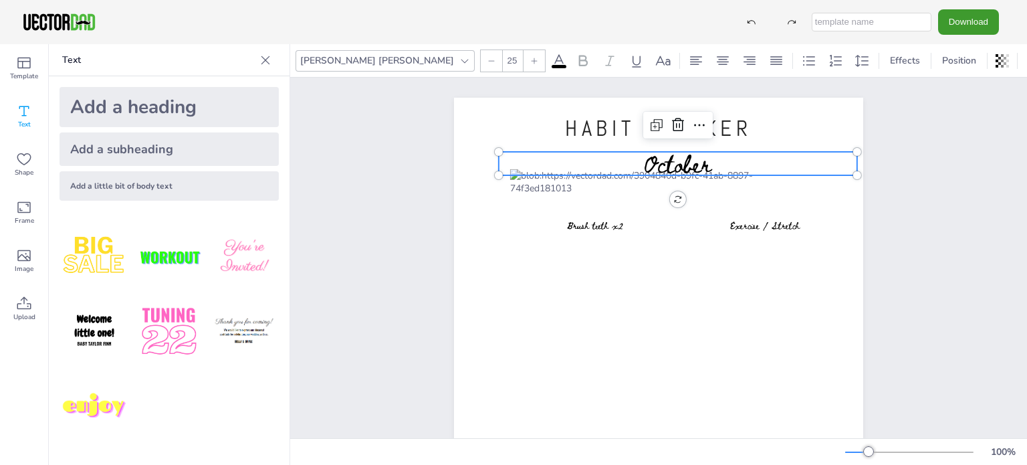
click at [481, 61] on div at bounding box center [491, 60] width 21 height 21
type input "22"
click at [886, 272] on div "HABIT TRACKER vectordad.com October Brush teeth x2 Exercise / Stretch" at bounding box center [658, 362] width 524 height 569
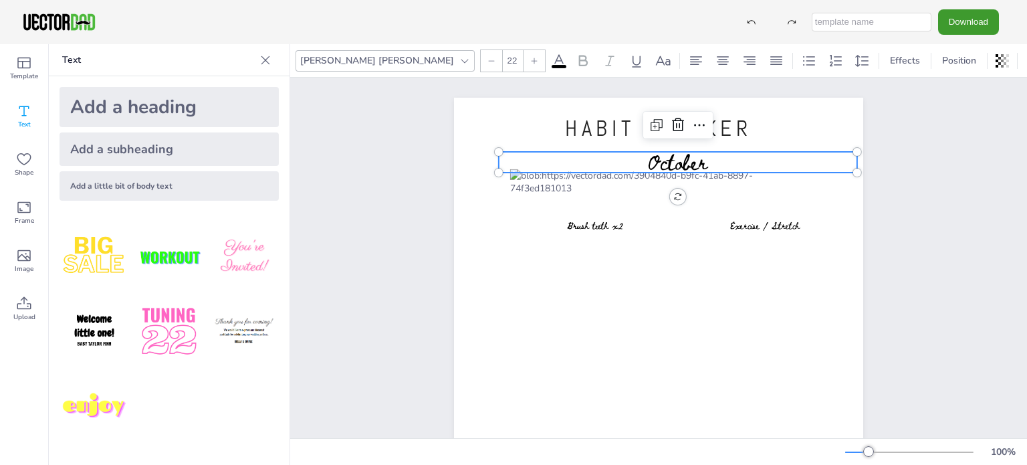
click at [653, 160] on span "October" at bounding box center [678, 161] width 60 height 33
drag, startPoint x: 652, startPoint y: 159, endPoint x: 653, endPoint y: 166, distance: 6.7
click at [653, 166] on span "October" at bounding box center [679, 164] width 60 height 33
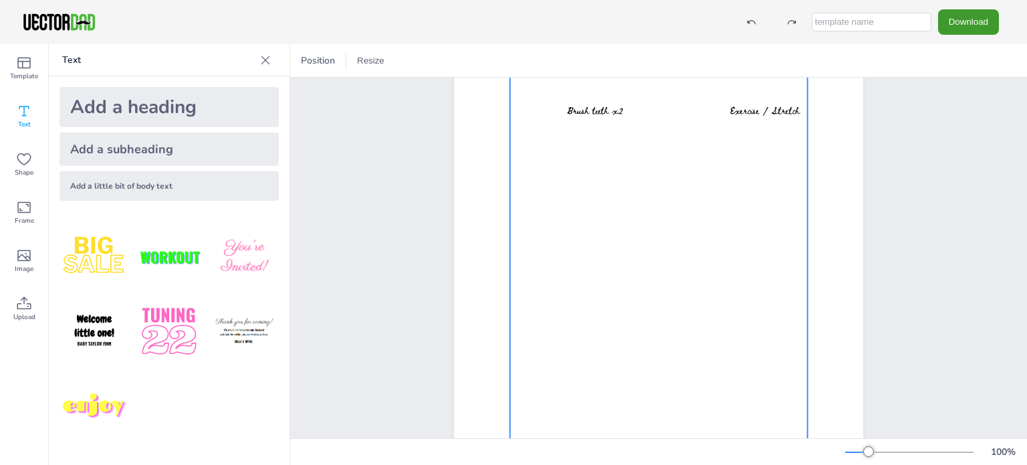
scroll to position [85, 0]
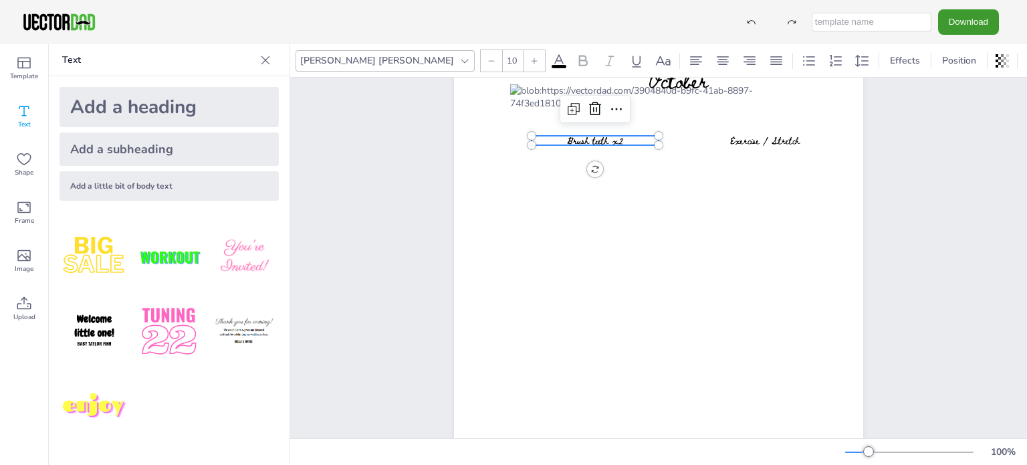
click at [586, 140] on span "Brush teeth x2" at bounding box center [595, 140] width 56 height 15
click at [569, 114] on icon at bounding box center [574, 109] width 16 height 16
type input "--"
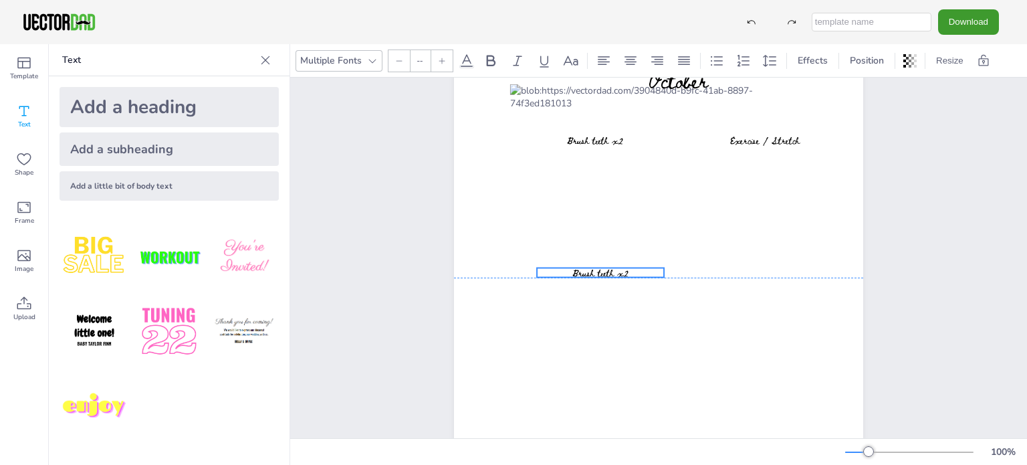
drag, startPoint x: 626, startPoint y: 157, endPoint x: 618, endPoint y: 274, distance: 117.3
click at [618, 274] on span "Brush teeth x2" at bounding box center [600, 272] width 56 height 15
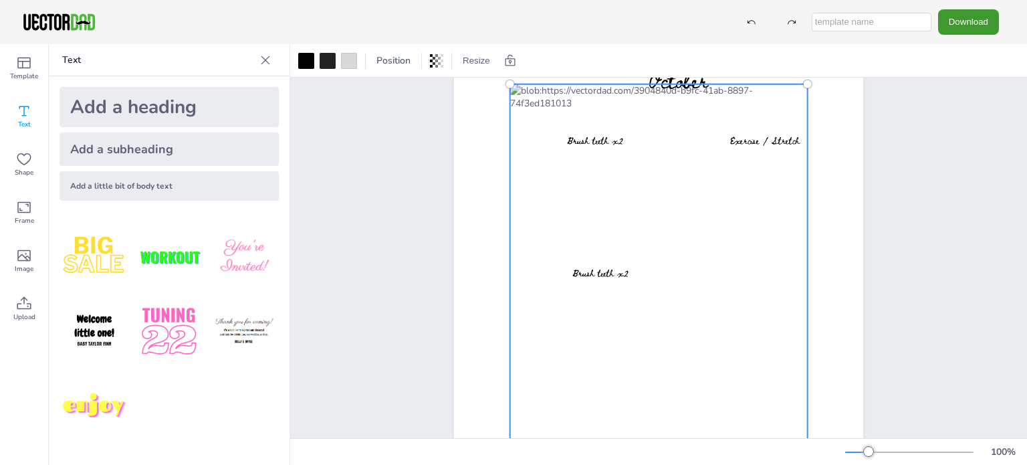
click at [661, 304] on div at bounding box center [659, 290] width 298 height 413
click at [616, 275] on span "Brush teeth x2" at bounding box center [600, 272] width 56 height 15
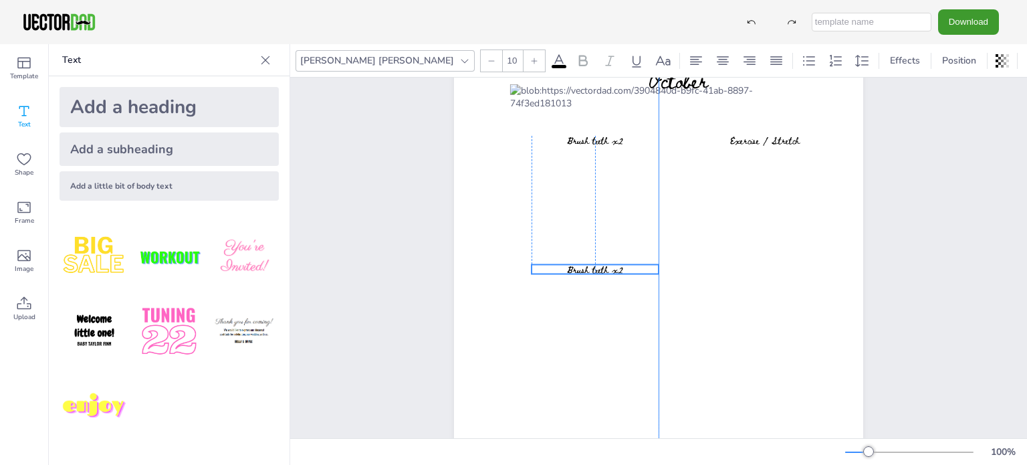
click at [612, 269] on span "Brush teeth x2" at bounding box center [595, 269] width 56 height 15
click at [615, 267] on span "Brush teeth x2" at bounding box center [595, 269] width 56 height 15
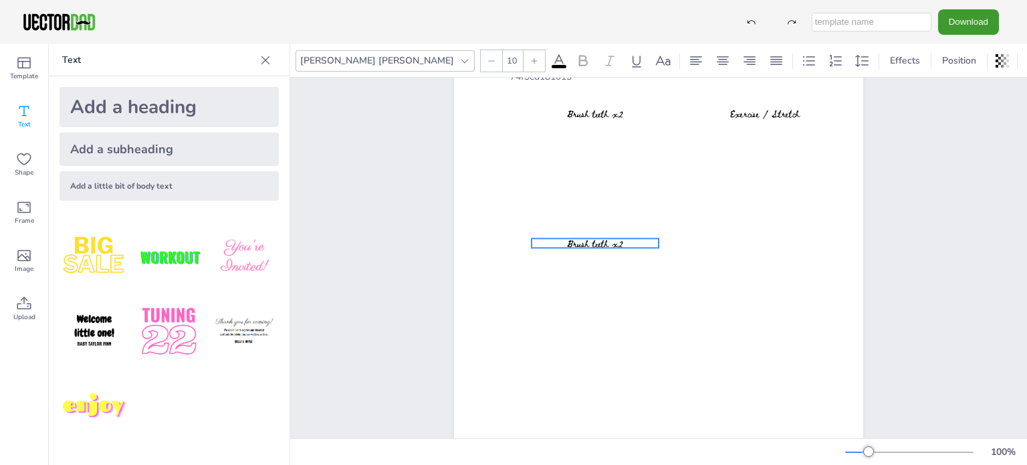
click at [880, 220] on div "HABIT TRACKER vectordad.com October Brush teeth x2 Exercise / Stretch Brush tee…" at bounding box center [658, 250] width 524 height 569
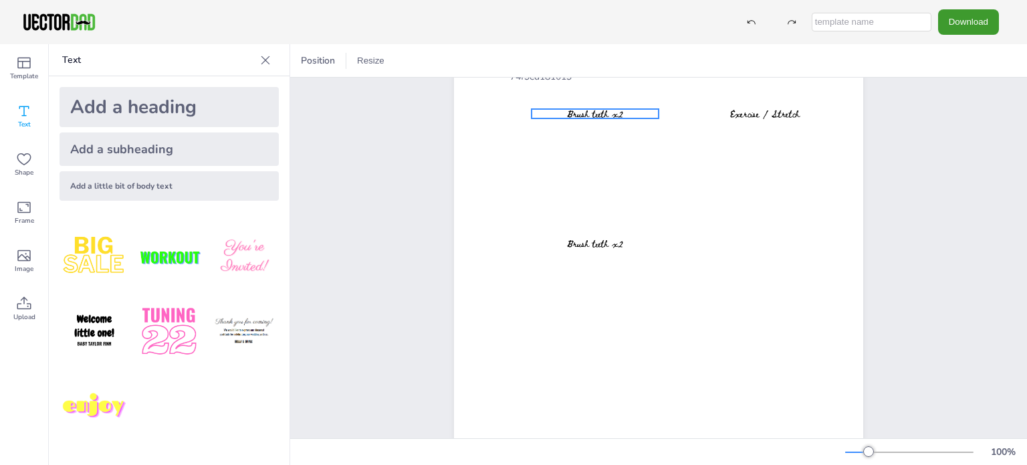
click at [594, 113] on span "Brush teeth x2" at bounding box center [595, 113] width 56 height 15
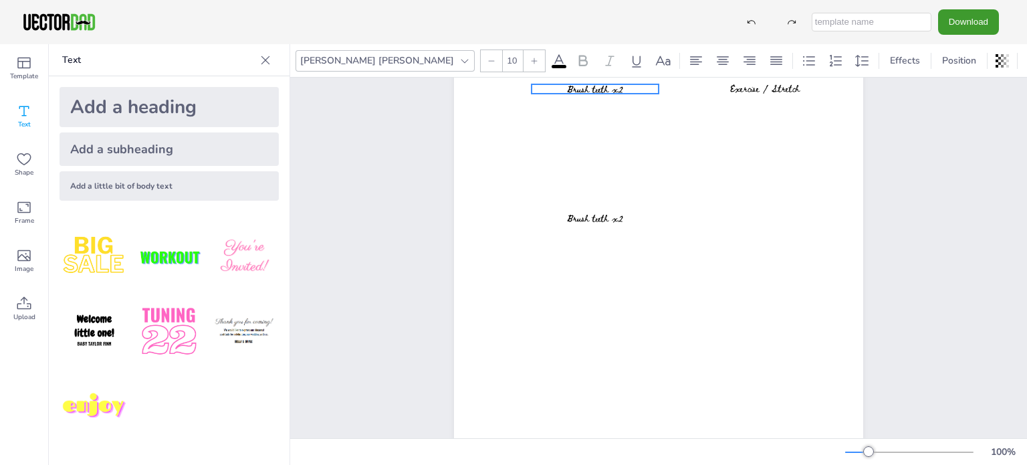
scroll to position [138, 0]
click at [900, 227] on div "HABIT TRACKER vectordad.com October Brush teeth x2 Exercise / Stretch Brush tee…" at bounding box center [658, 223] width 524 height 569
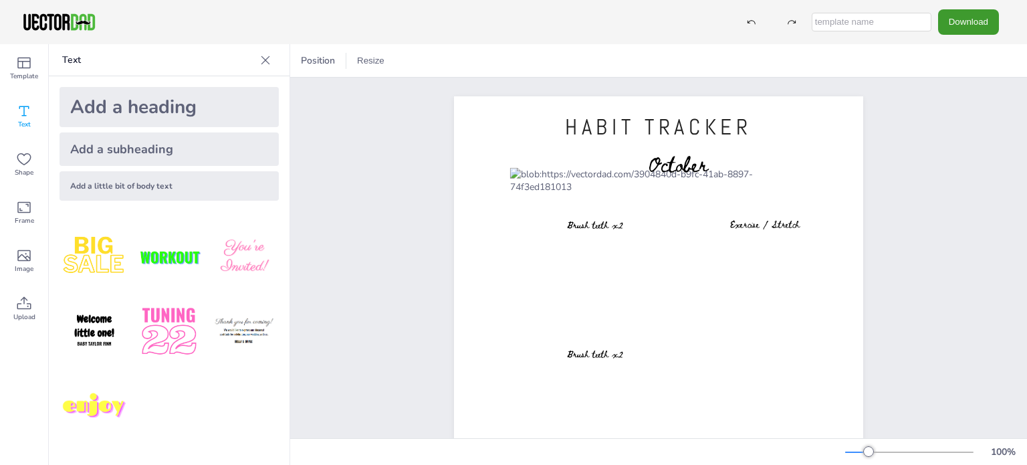
scroll to position [0, 0]
click at [741, 224] on span "Exercise / Stretch" at bounding box center [765, 225] width 70 height 15
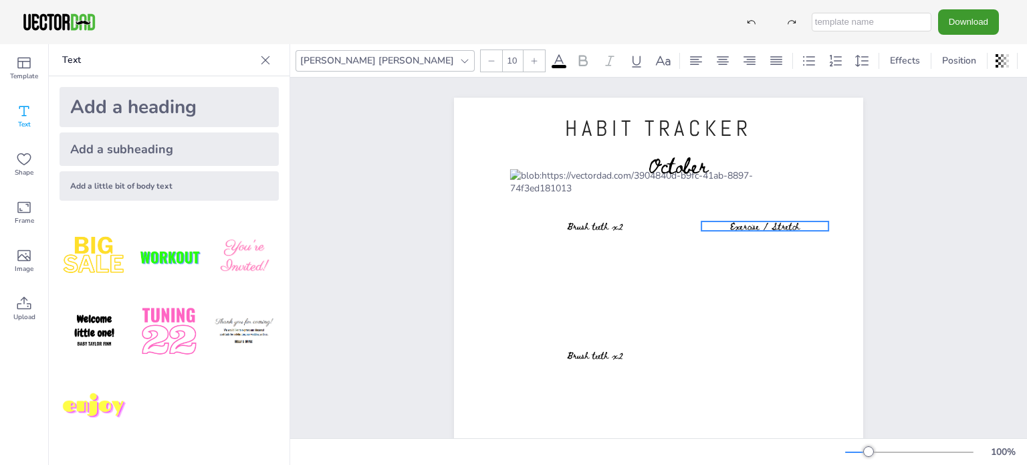
scroll to position [27, 0]
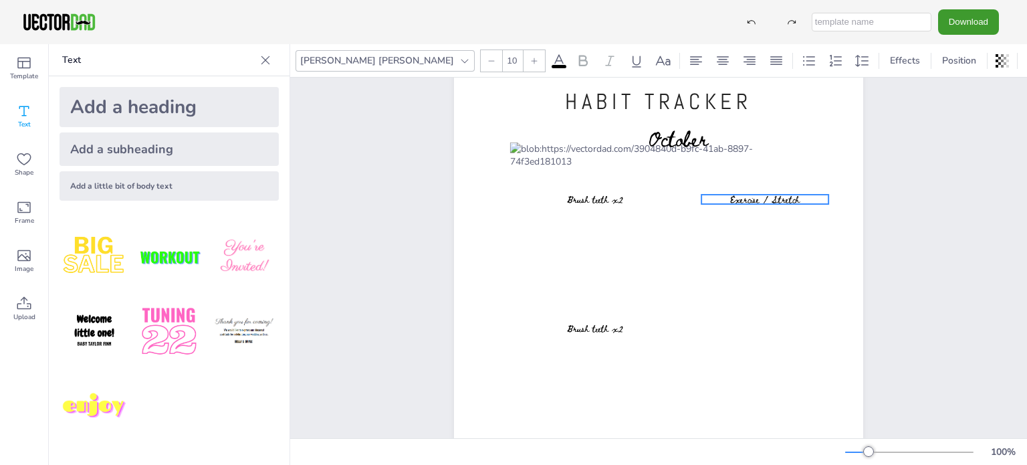
click at [915, 245] on div "HABIT TRACKER vectordad.com October Brush teeth x2 Exercise / Stretch Brush tee…" at bounding box center [658, 335] width 524 height 569
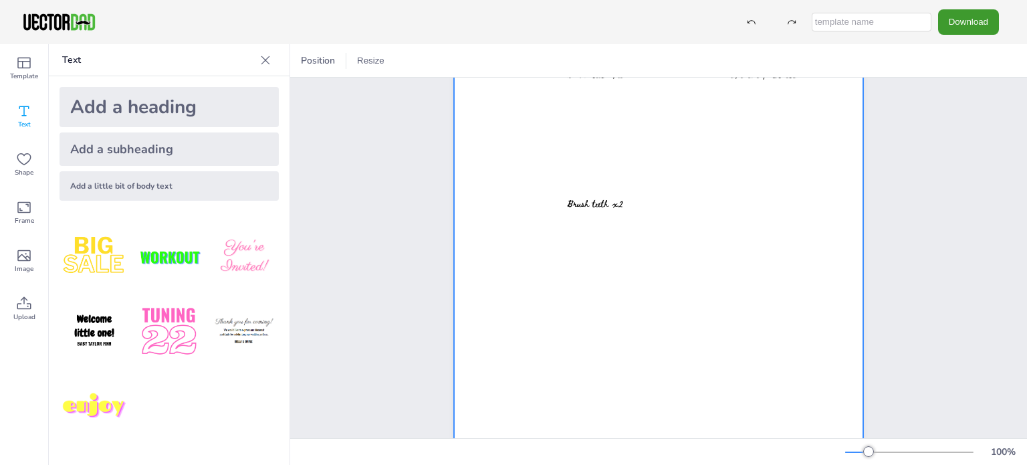
scroll to position [85, 0]
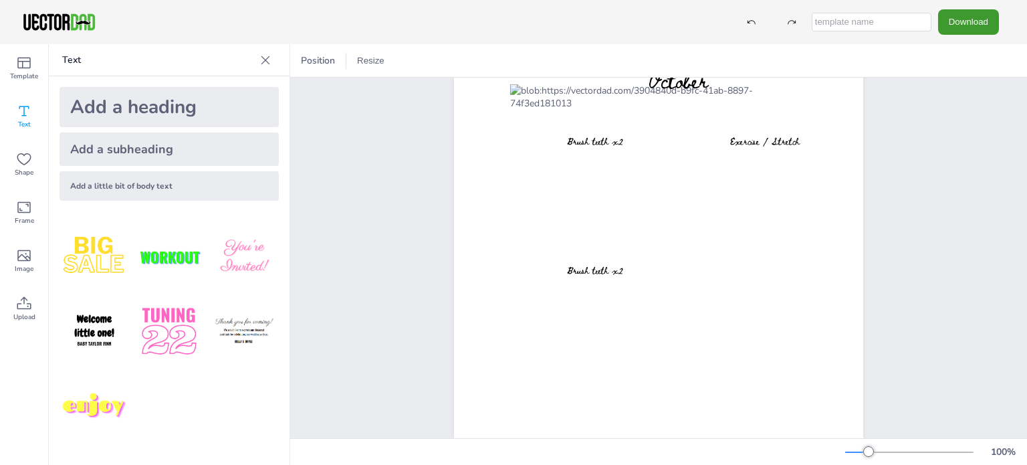
click at [609, 451] on div "100 %" at bounding box center [658, 451] width 737 height 21
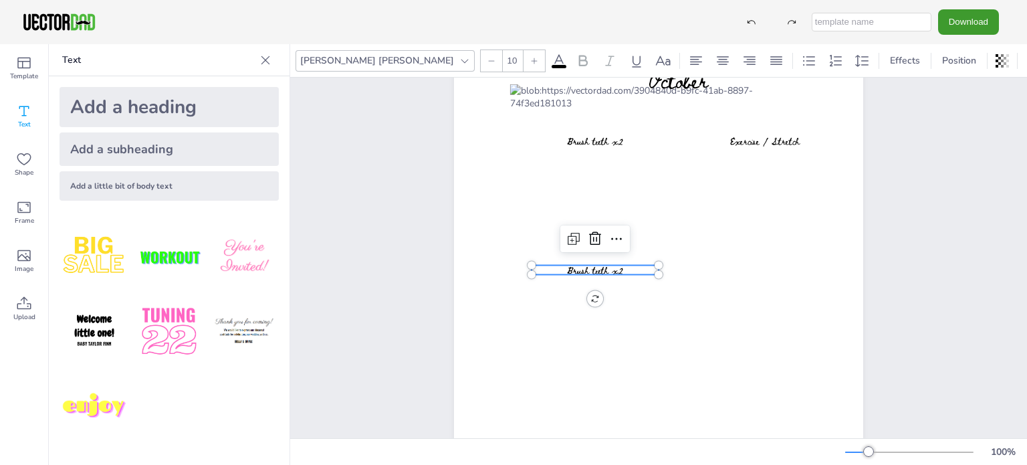
click at [606, 267] on span "Brush teeth x2" at bounding box center [595, 270] width 56 height 15
drag, startPoint x: 620, startPoint y: 271, endPoint x: 560, endPoint y: 268, distance: 60.2
click at [560, 268] on p "Brush teeth x2" at bounding box center [595, 269] width 127 height 9
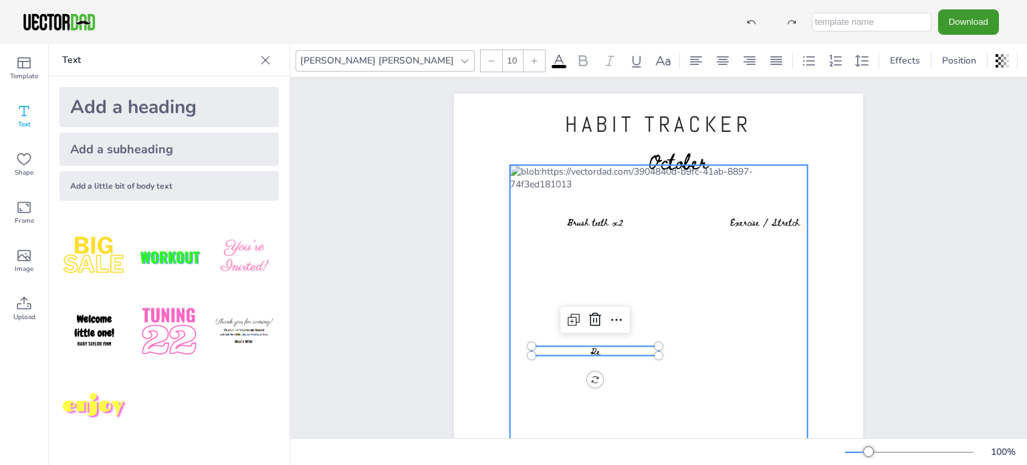
scroll to position [0, 0]
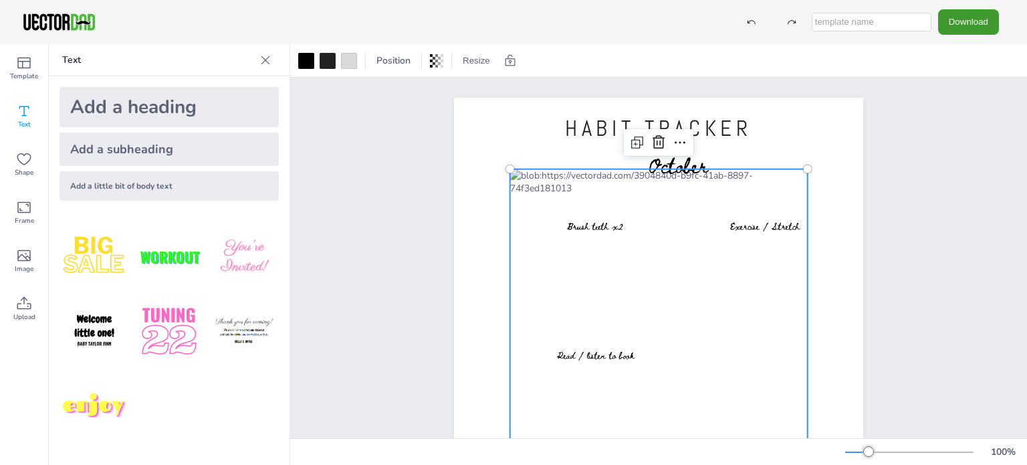
click at [667, 331] on div at bounding box center [659, 375] width 298 height 413
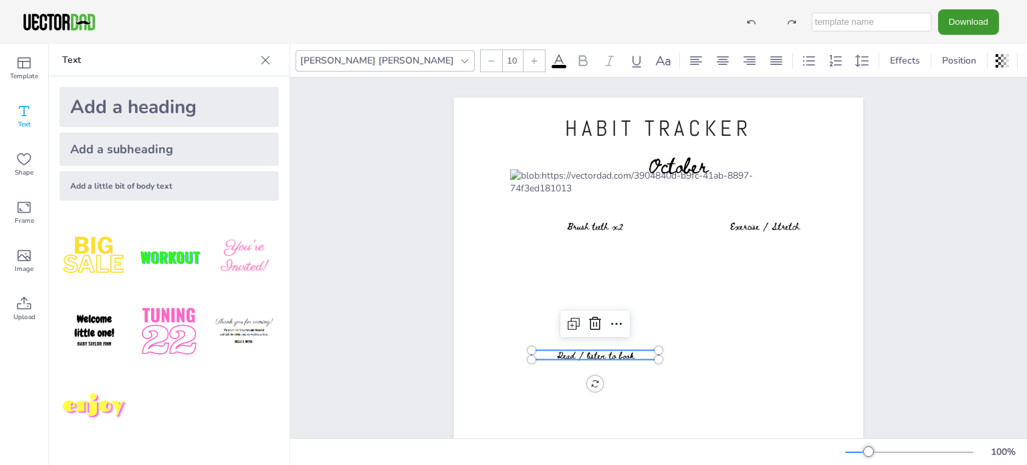
click at [608, 351] on span "Read / listen to book" at bounding box center [595, 355] width 77 height 15
click at [608, 350] on span "Read / listen to book" at bounding box center [595, 354] width 77 height 15
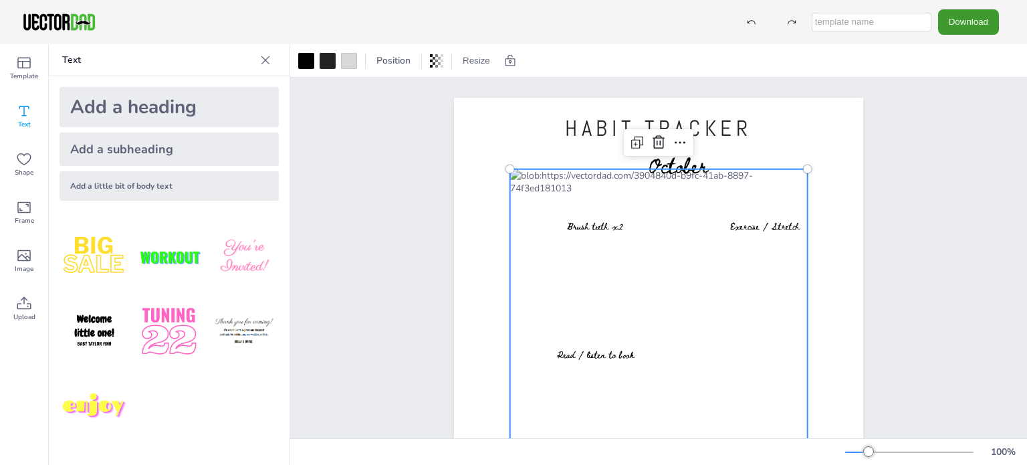
click at [658, 304] on div at bounding box center [659, 375] width 298 height 413
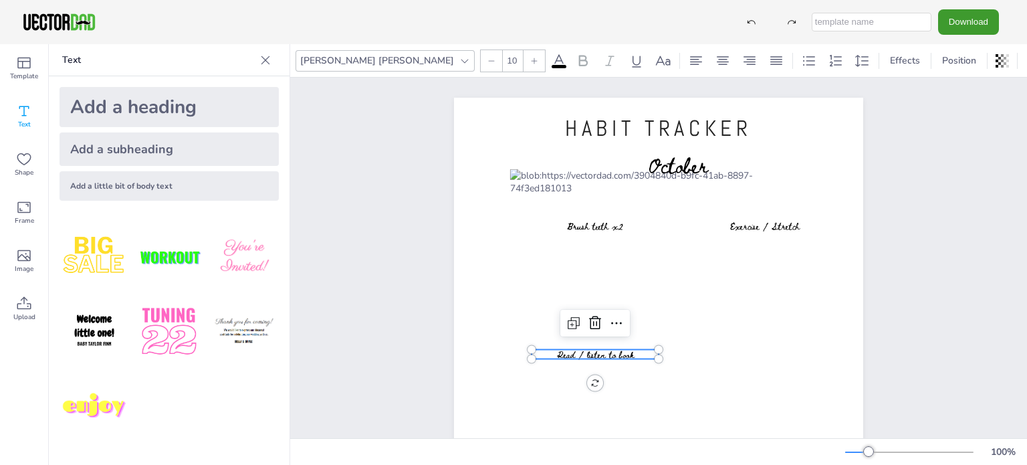
click at [610, 353] on span "Read / listen to book" at bounding box center [595, 354] width 77 height 15
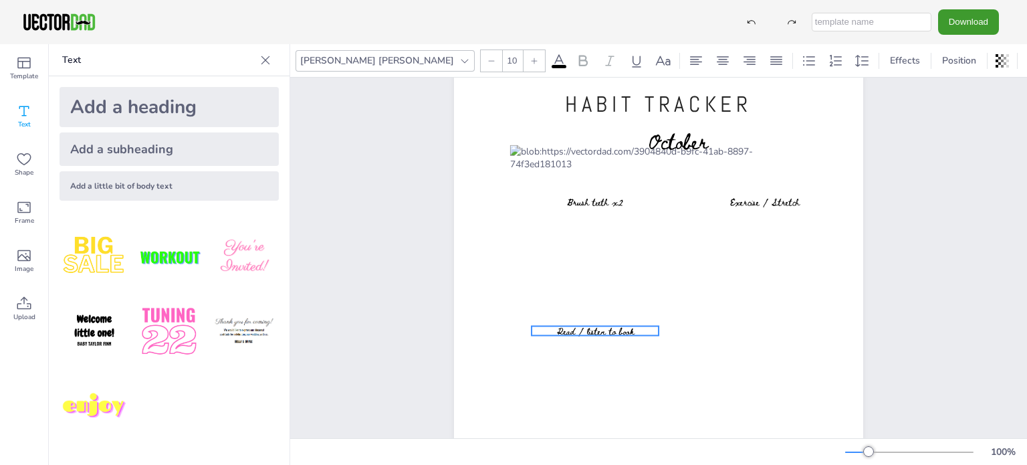
scroll to position [27, 0]
click at [877, 332] on div "HABIT TRACKER vectordad.com October Brush teeth x2 Exercise / Stretch Read / li…" at bounding box center [658, 335] width 449 height 529
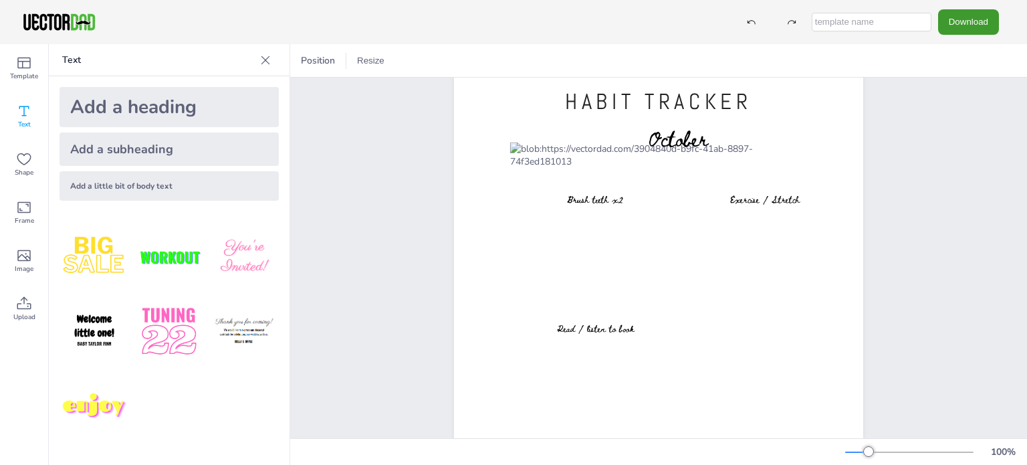
click at [877, 332] on div "HABIT TRACKER vectordad.com October Brush teeth x2 Exercise / Stretch Read / li…" at bounding box center [658, 335] width 449 height 529
